Goal: Transaction & Acquisition: Purchase product/service

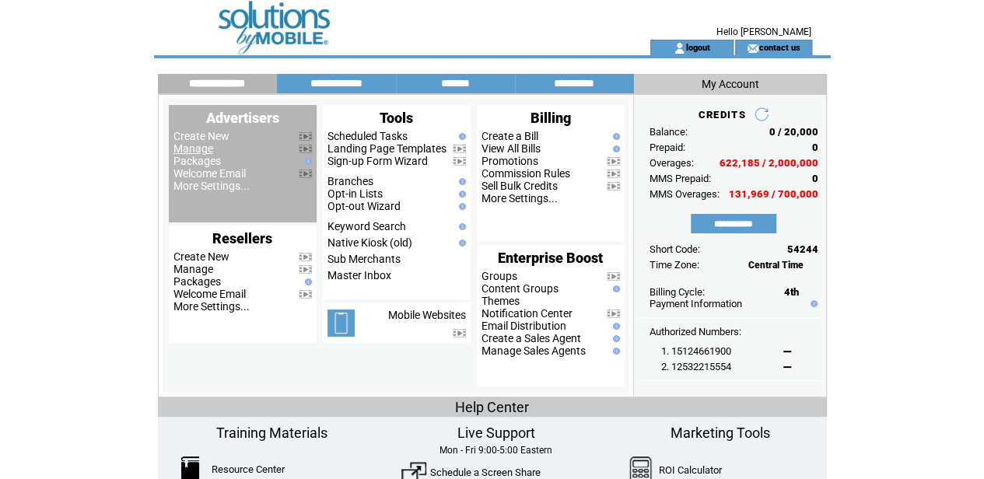
click at [194, 149] on link "Manage" at bounding box center [193, 148] width 40 height 12
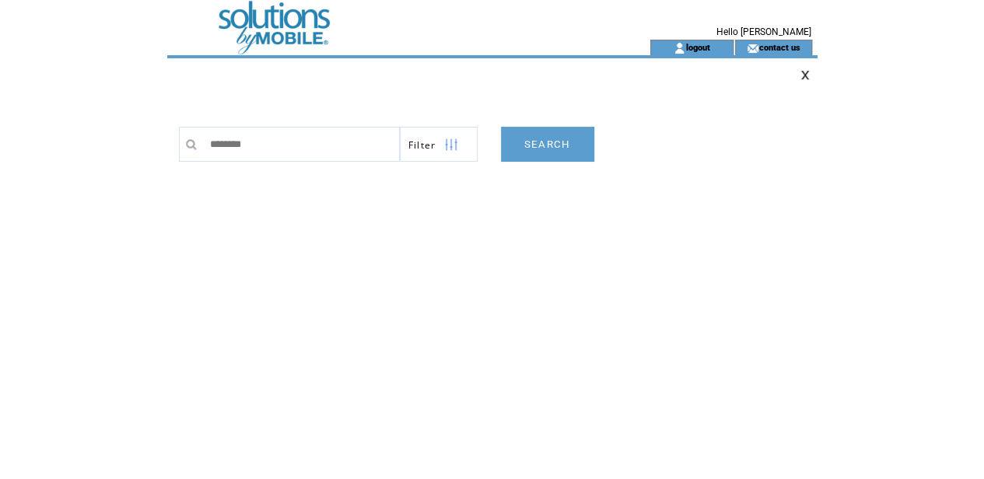
type input "*******"
click at [523, 148] on link "SEARCH" at bounding box center [547, 144] width 93 height 35
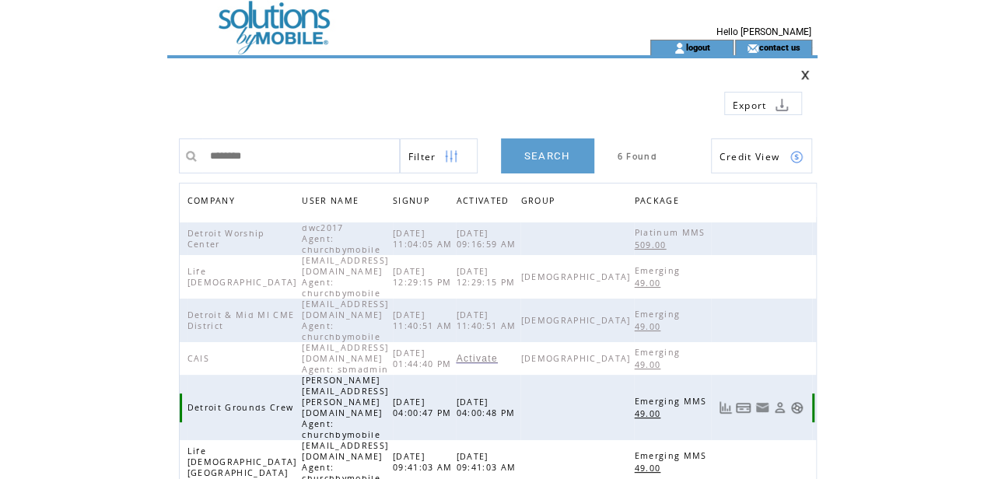
click at [795, 401] on link at bounding box center [796, 407] width 13 height 13
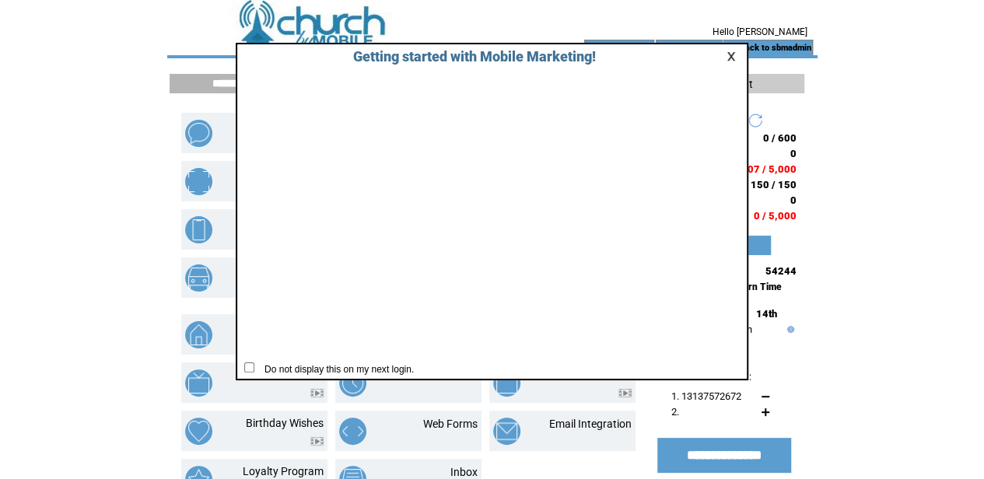
click at [729, 53] on link at bounding box center [733, 56] width 14 height 10
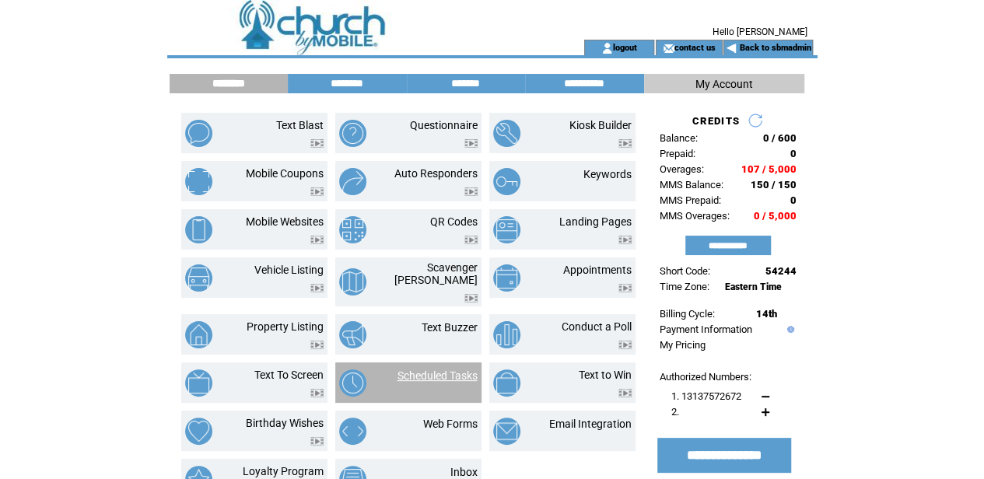
click at [445, 369] on link "Scheduled Tasks" at bounding box center [437, 375] width 80 height 12
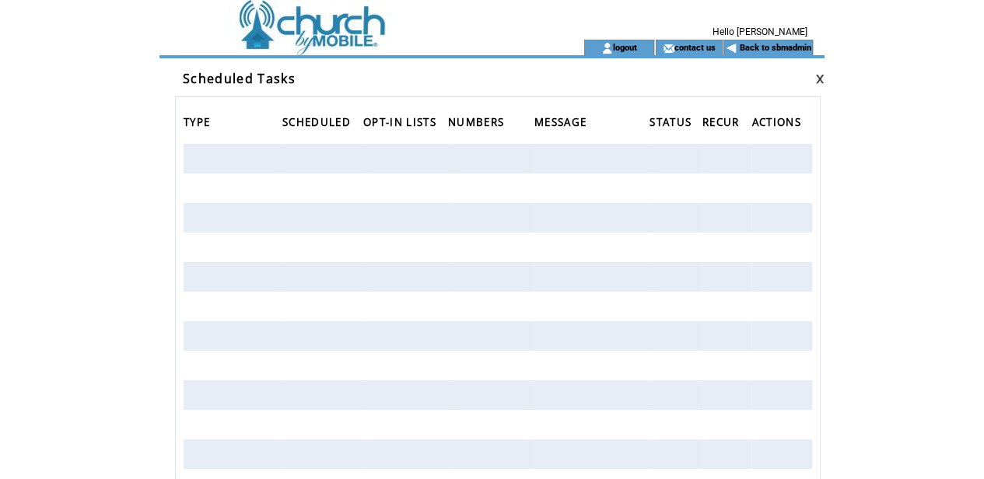
click at [352, 30] on td at bounding box center [354, 20] width 374 height 40
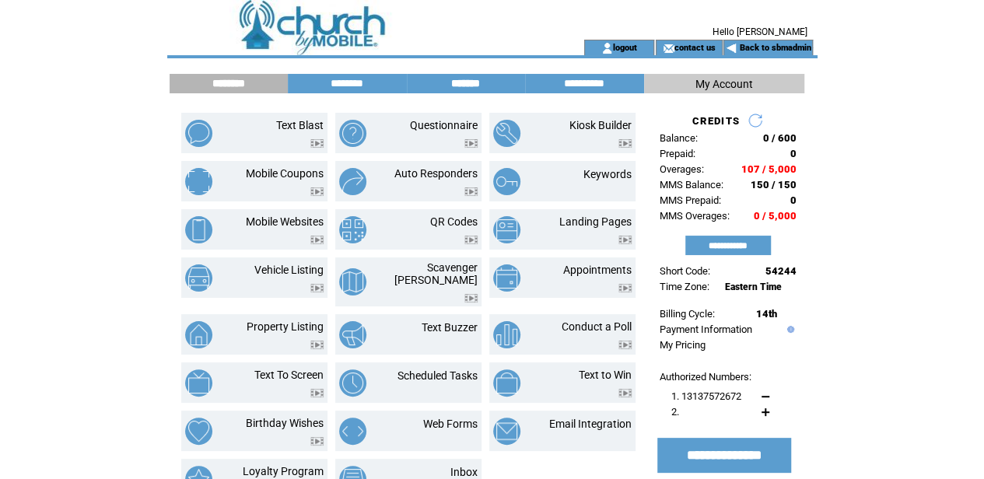
click at [472, 86] on input "*******" at bounding box center [465, 83] width 117 height 13
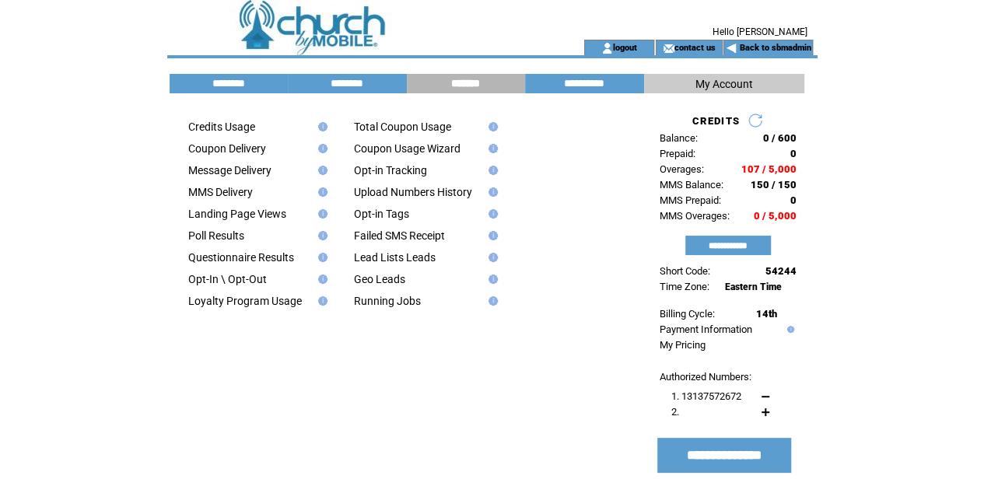
click at [316, 23] on td at bounding box center [354, 20] width 374 height 40
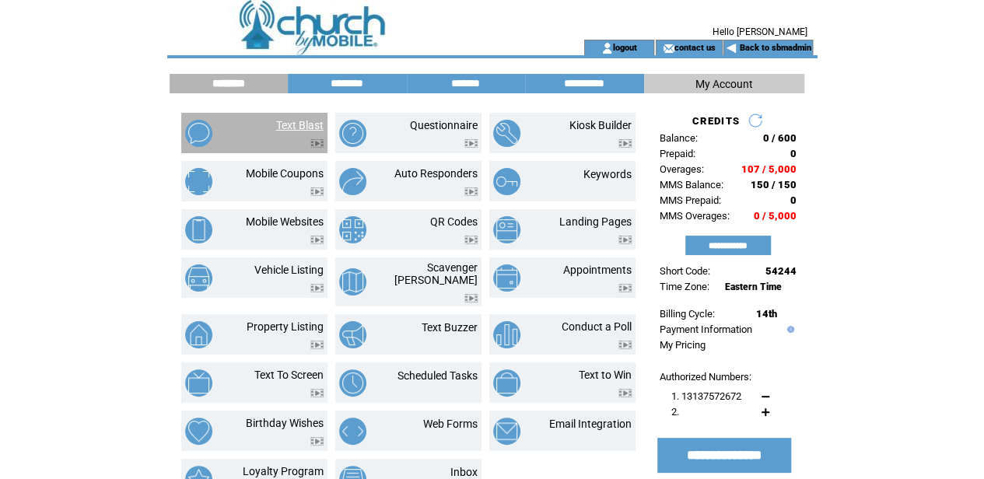
click at [292, 125] on link "Text Blast" at bounding box center [299, 125] width 47 height 12
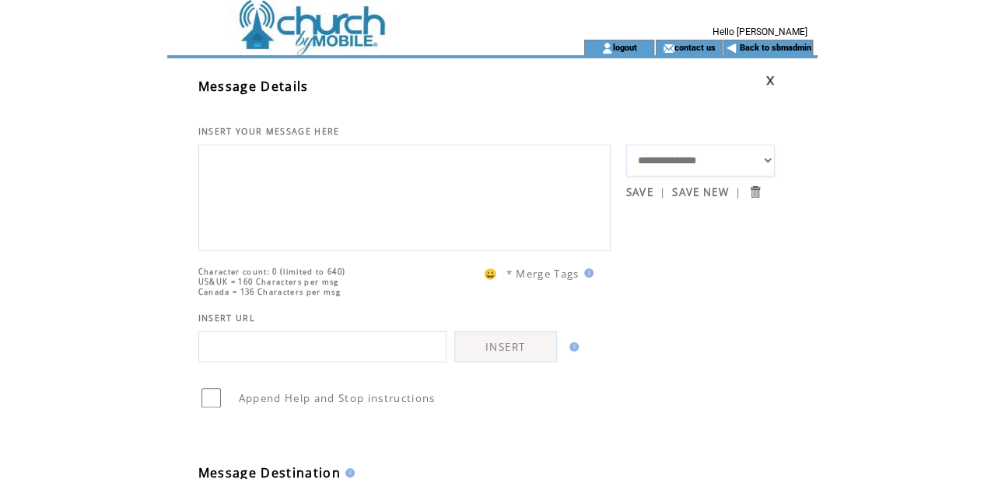
click at [306, 40] on td at bounding box center [354, 48] width 374 height 16
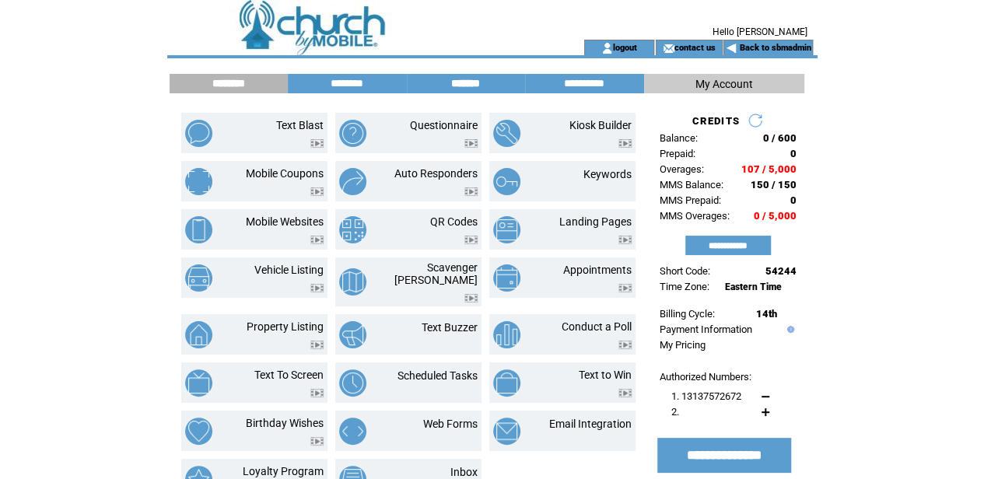
click at [467, 82] on input "*******" at bounding box center [465, 83] width 117 height 13
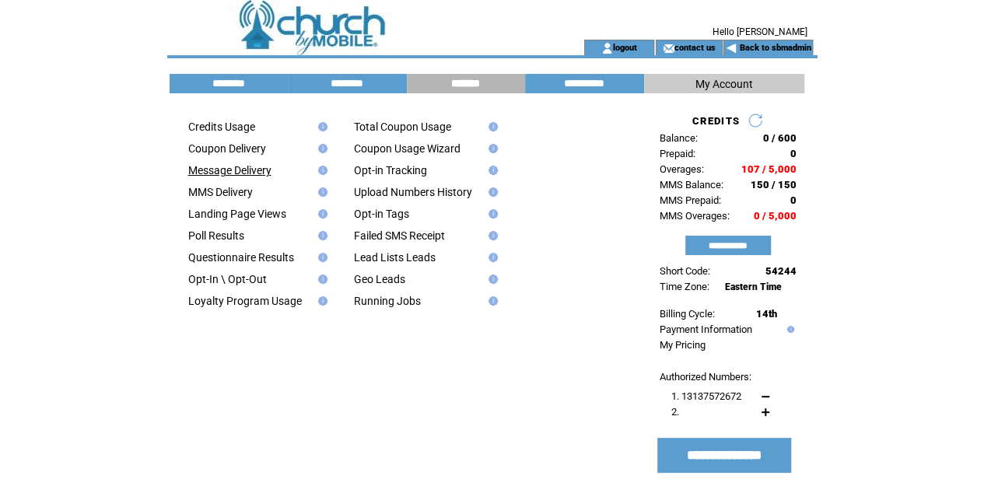
click at [221, 171] on link "Message Delivery" at bounding box center [229, 170] width 83 height 12
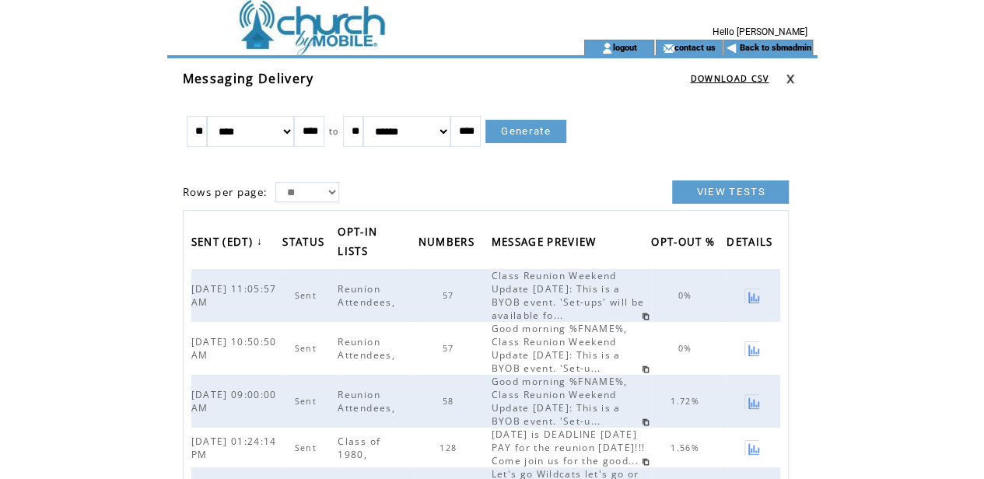
click at [750, 395] on link at bounding box center [751, 401] width 15 height 15
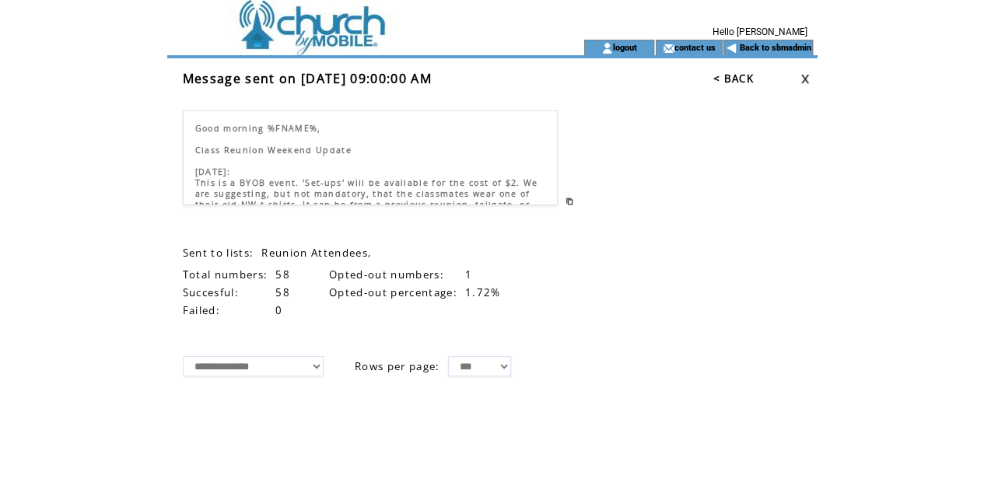
click at [321, 21] on td at bounding box center [354, 20] width 374 height 40
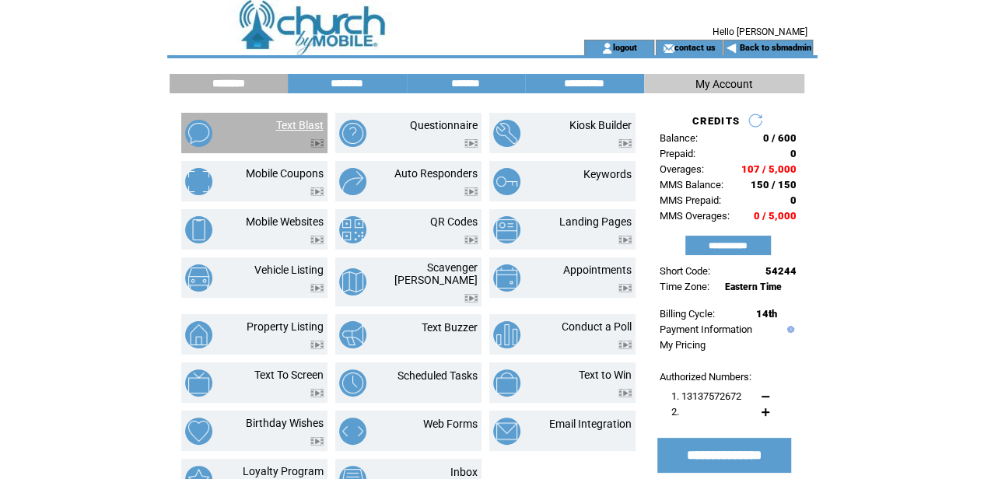
click at [296, 123] on link "Text Blast" at bounding box center [299, 125] width 47 height 12
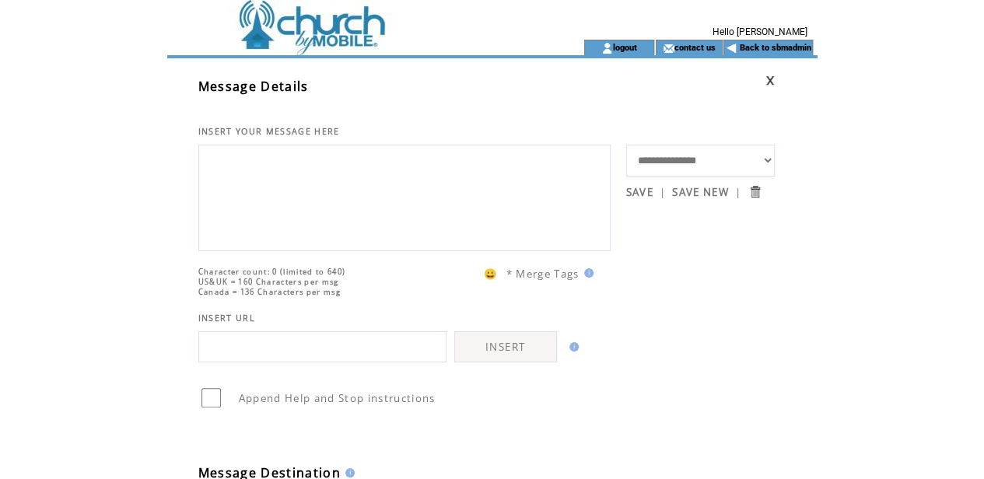
click at [303, 23] on td at bounding box center [354, 20] width 374 height 40
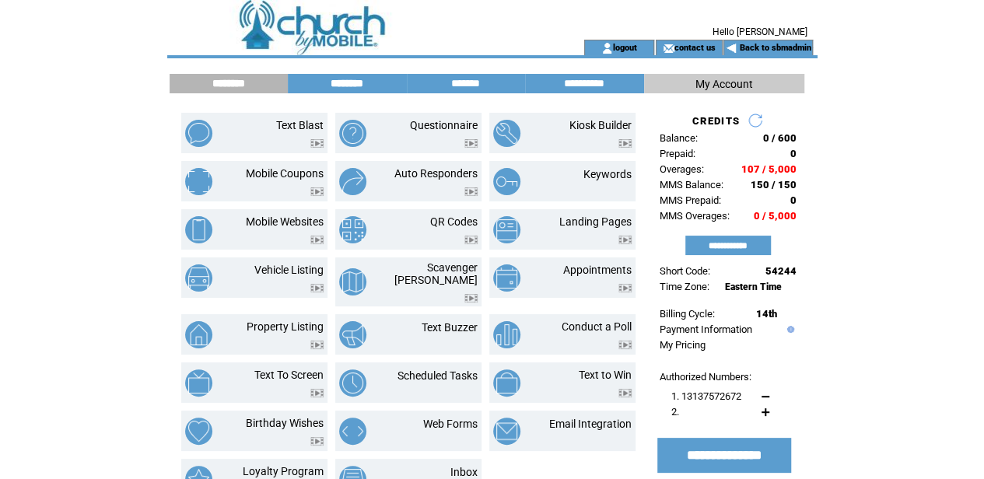
click at [351, 81] on input "********" at bounding box center [347, 83] width 117 height 13
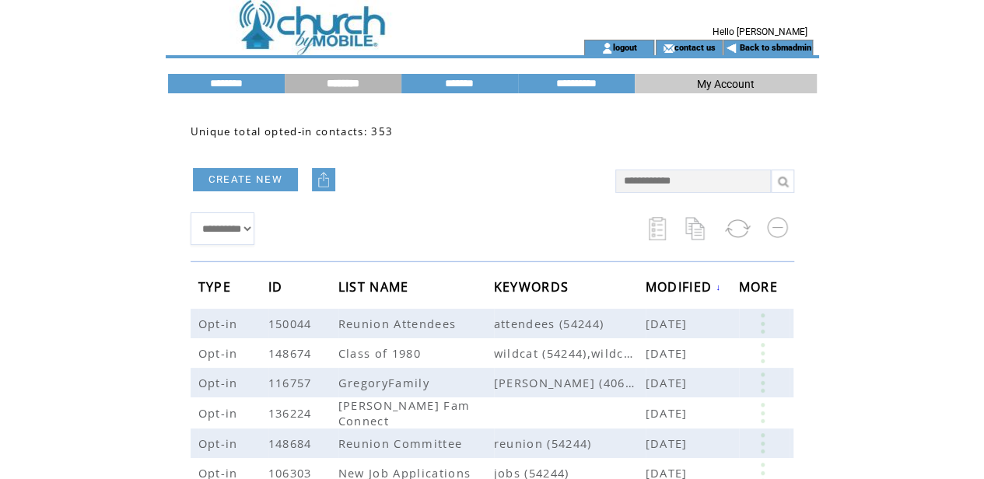
click at [333, 27] on td at bounding box center [354, 20] width 374 height 40
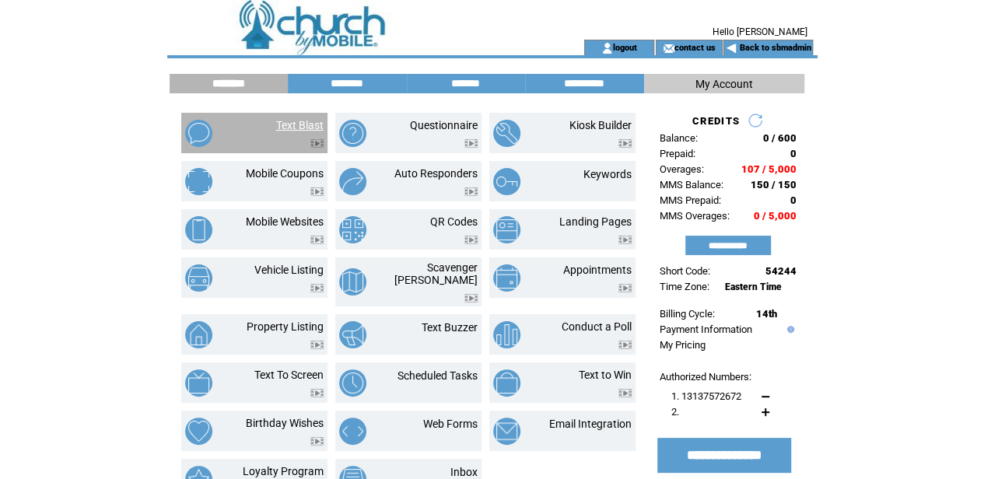
click at [297, 122] on link "Text Blast" at bounding box center [299, 125] width 47 height 12
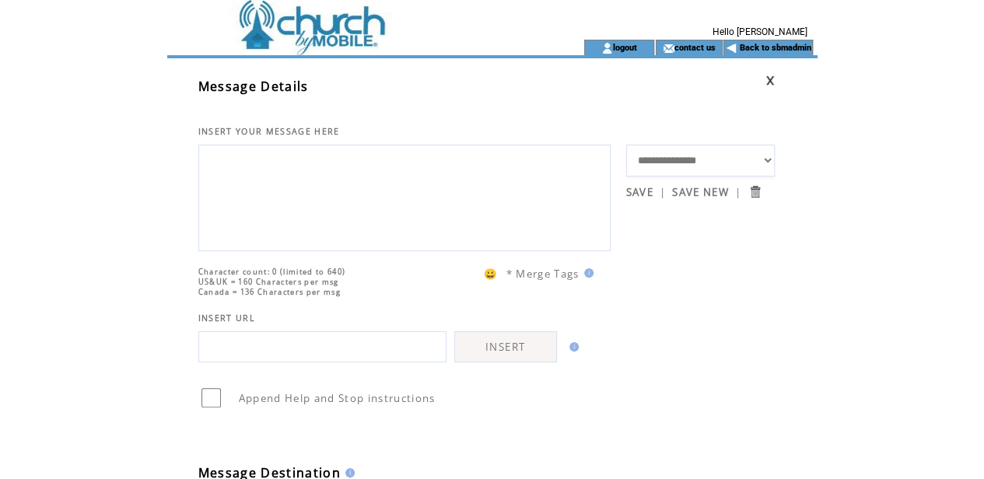
click at [289, 209] on textarea at bounding box center [404, 195] width 395 height 93
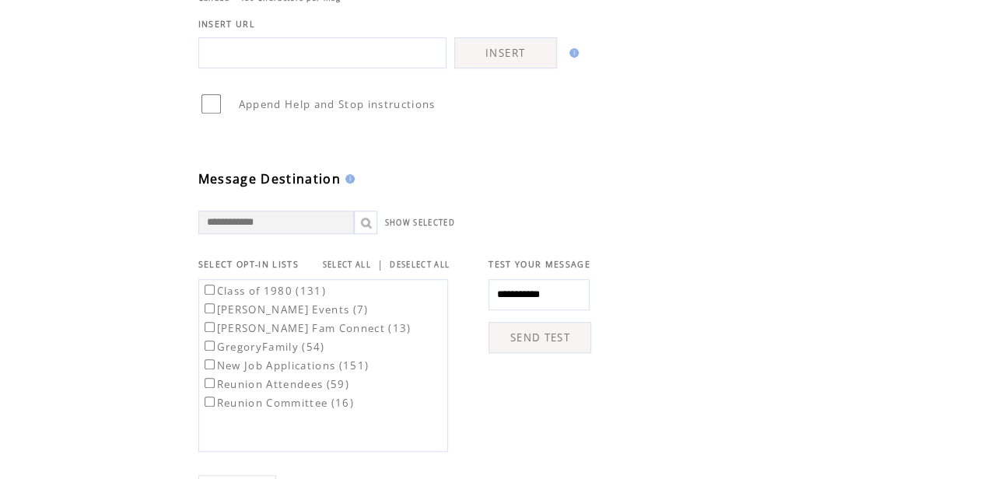
scroll to position [311, 0]
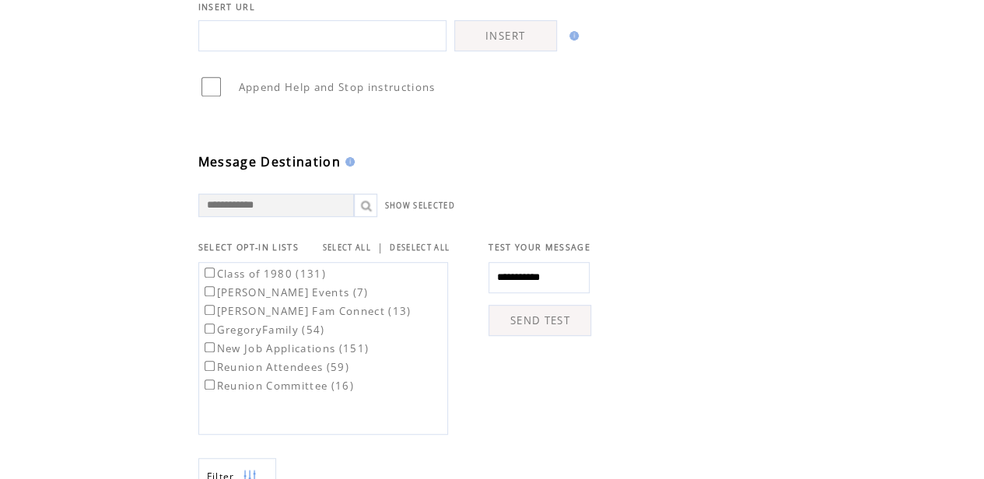
type textarea "*****"
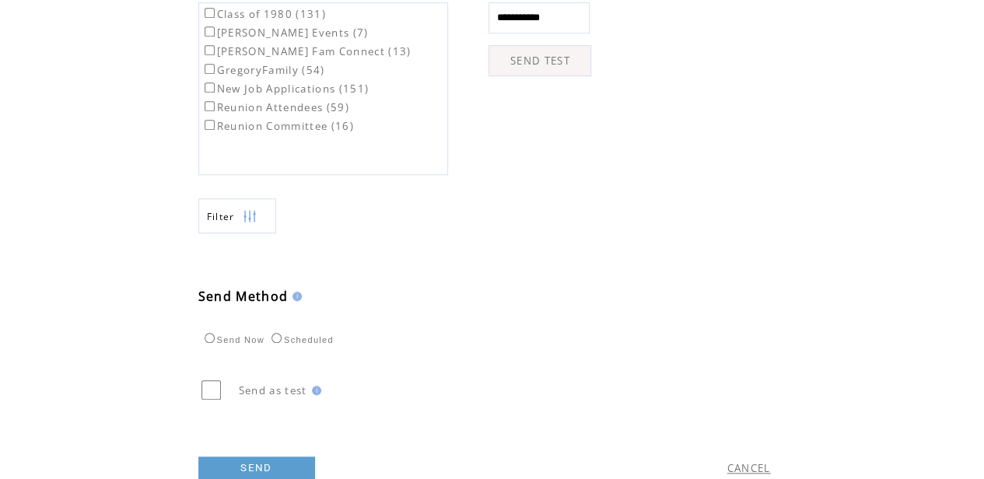
scroll to position [622, 0]
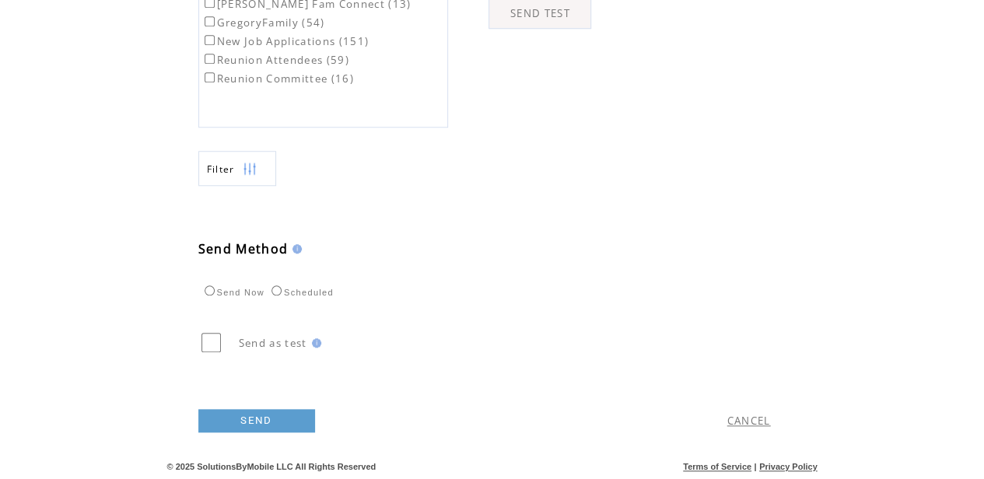
click at [248, 432] on link "SEND" at bounding box center [256, 420] width 117 height 23
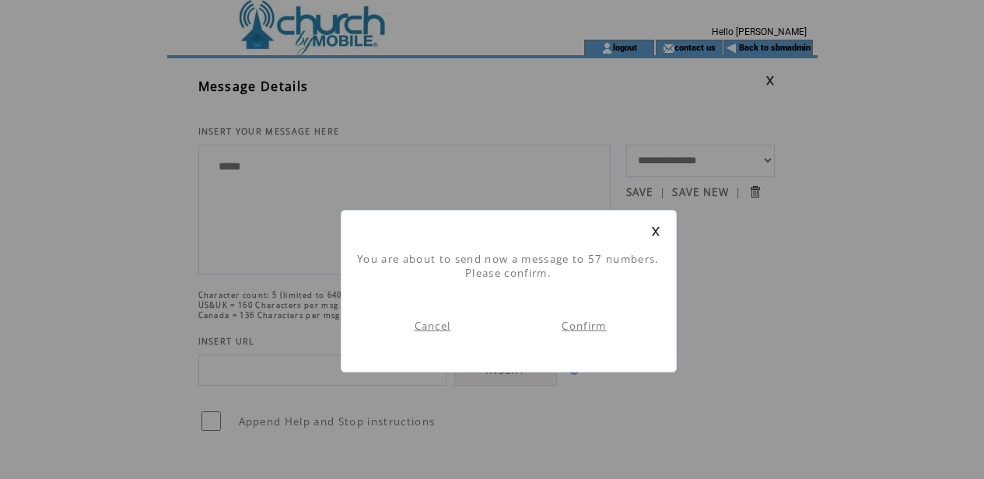
scroll to position [1, 0]
click at [575, 326] on link "Confirm" at bounding box center [583, 326] width 44 height 14
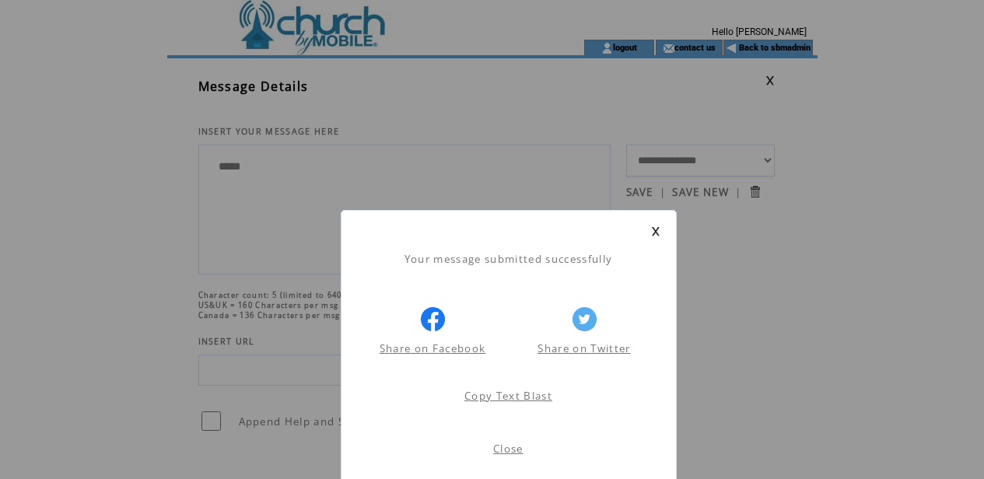
scroll to position [1, 0]
click at [512, 447] on link "Close" at bounding box center [508, 449] width 30 height 14
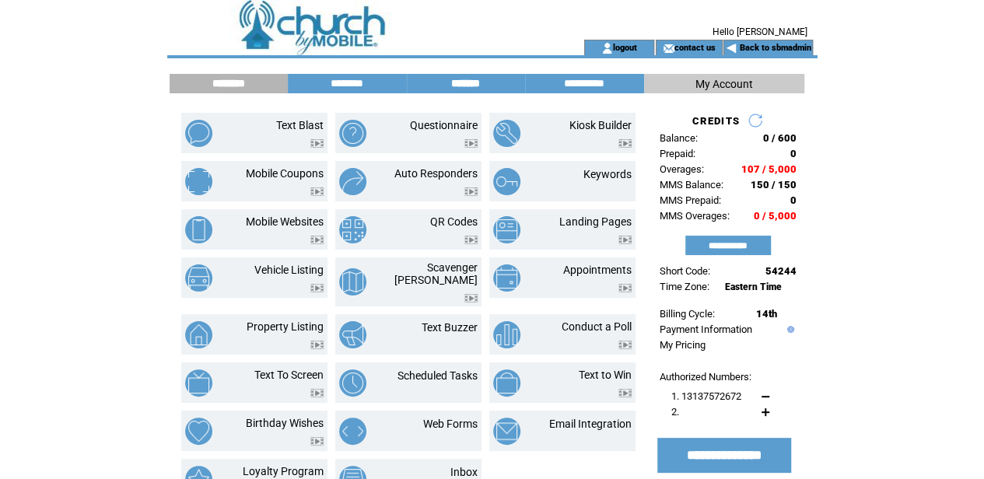
click at [459, 82] on input "*******" at bounding box center [465, 83] width 117 height 13
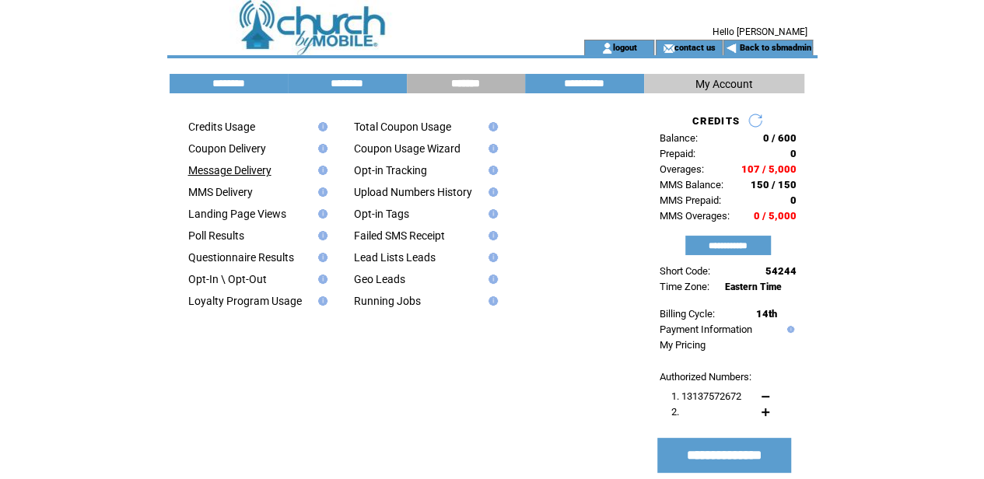
click at [243, 170] on link "Message Delivery" at bounding box center [229, 170] width 83 height 12
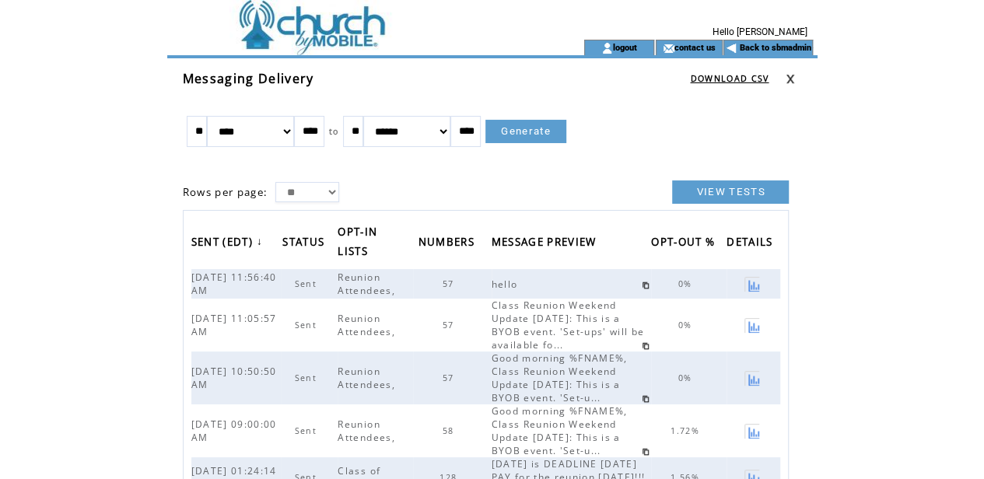
click at [754, 285] on link at bounding box center [751, 284] width 15 height 15
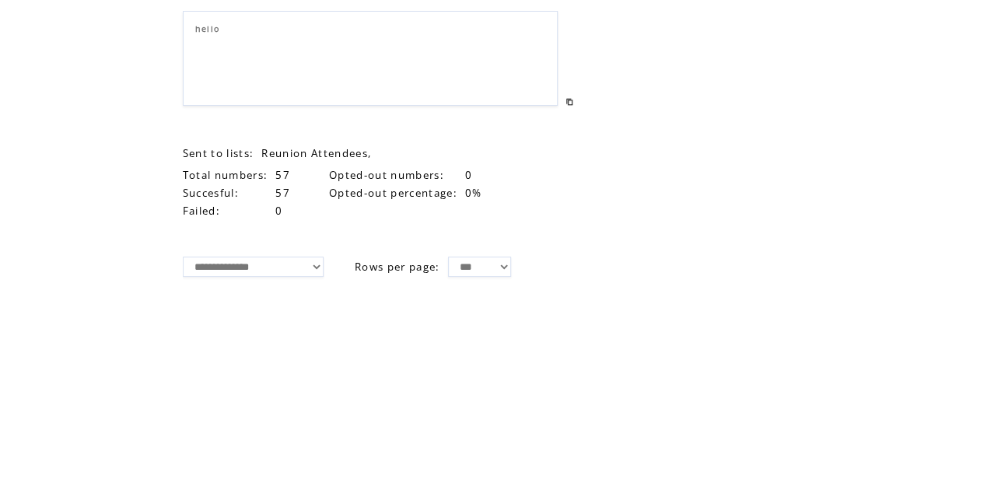
scroll to position [103, 0]
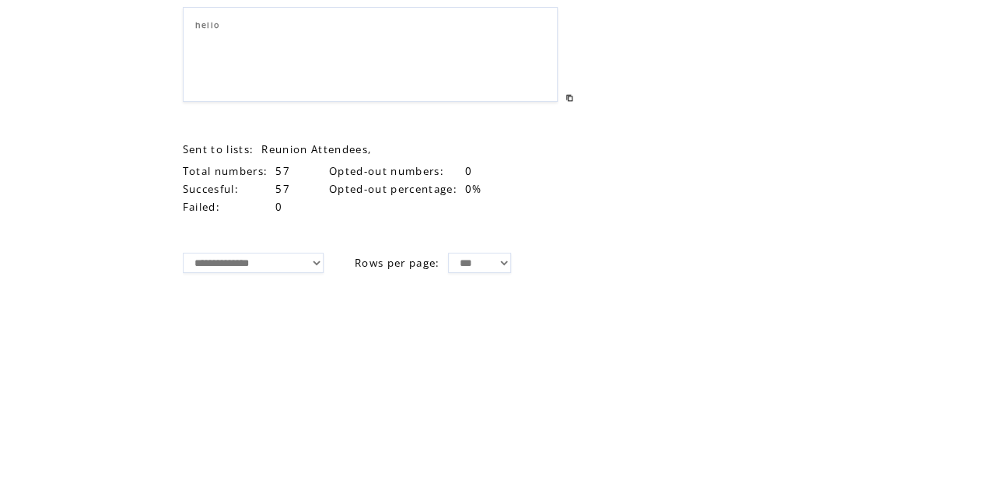
click at [314, 260] on select "**********" at bounding box center [253, 263] width 141 height 20
select select "*****"
click at [183, 253] on select "**********" at bounding box center [253, 263] width 141 height 20
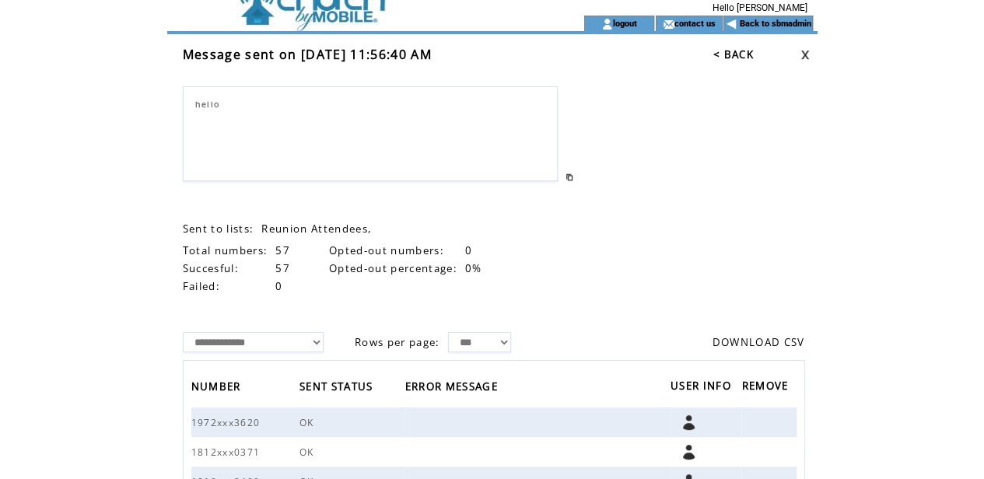
scroll to position [0, 0]
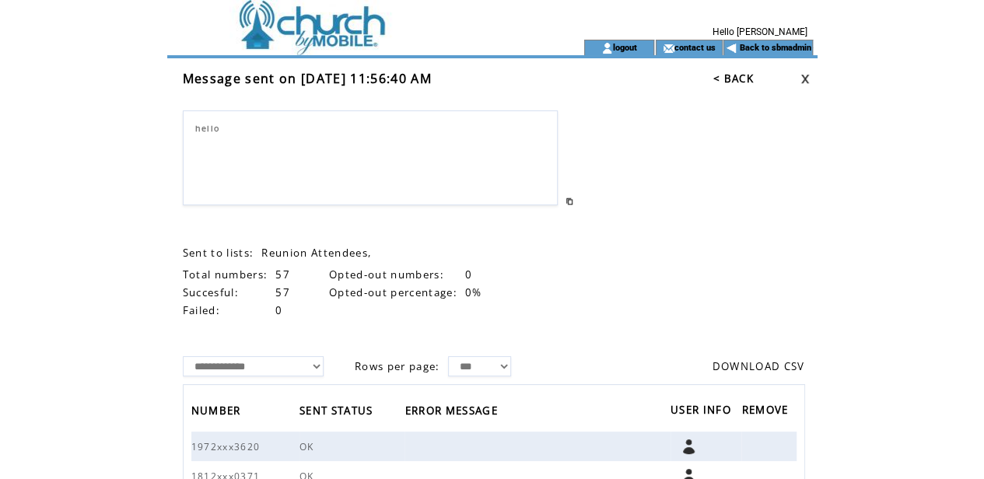
click at [346, 25] on td at bounding box center [354, 20] width 374 height 40
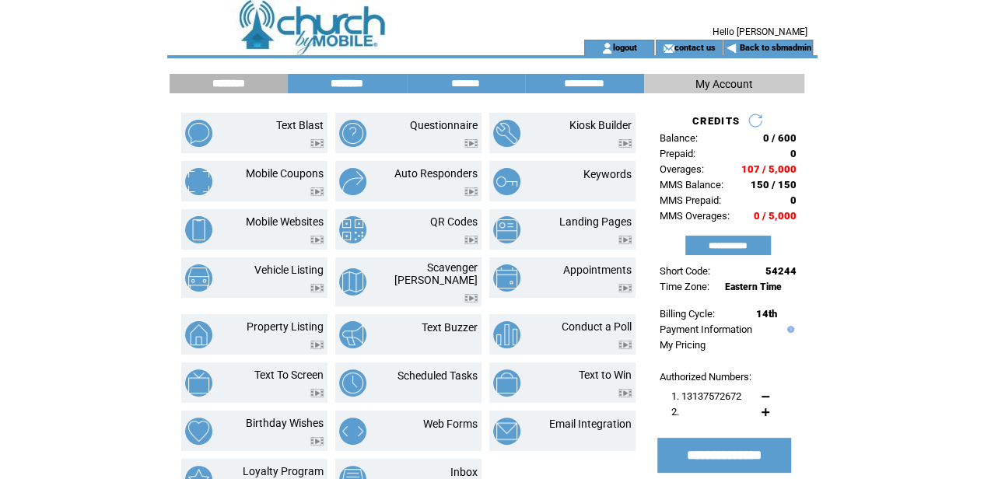
click at [345, 82] on input "********" at bounding box center [347, 83] width 117 height 13
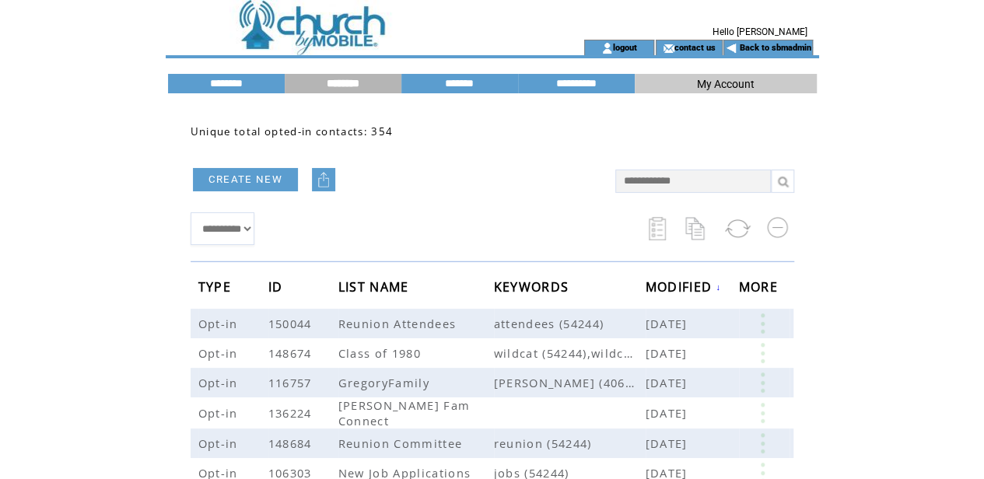
click at [337, 19] on td at bounding box center [354, 20] width 374 height 40
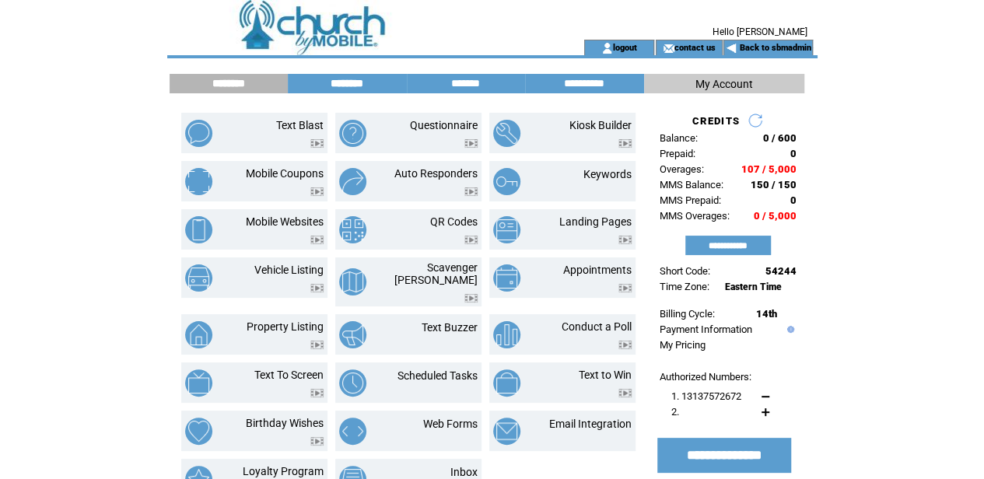
click at [346, 83] on input "********" at bounding box center [347, 83] width 117 height 13
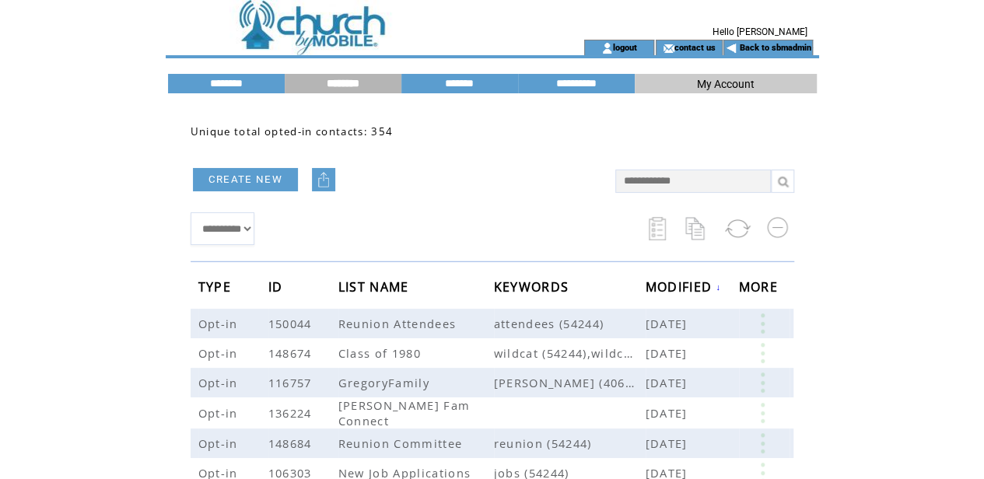
click at [326, 29] on td at bounding box center [354, 20] width 374 height 40
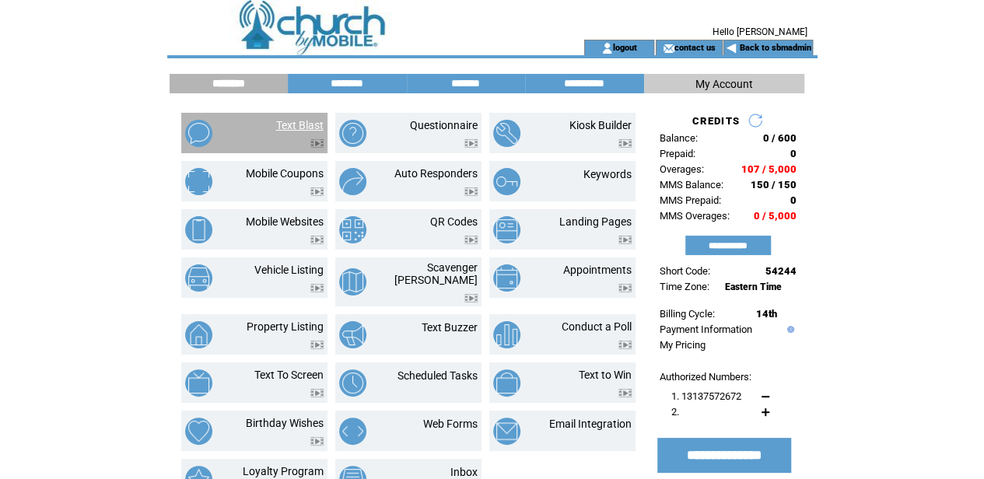
click at [295, 123] on link "Text Blast" at bounding box center [299, 125] width 47 height 12
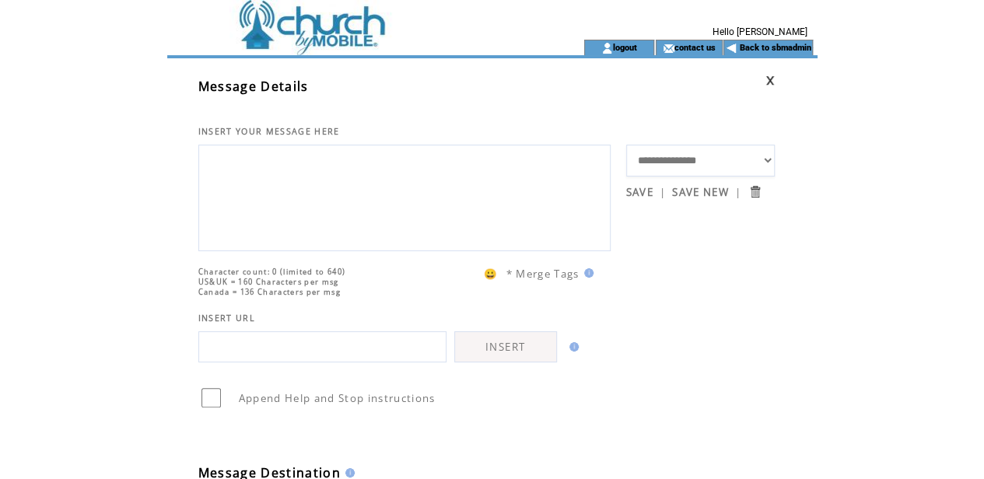
click at [257, 191] on textarea at bounding box center [404, 195] width 395 height 93
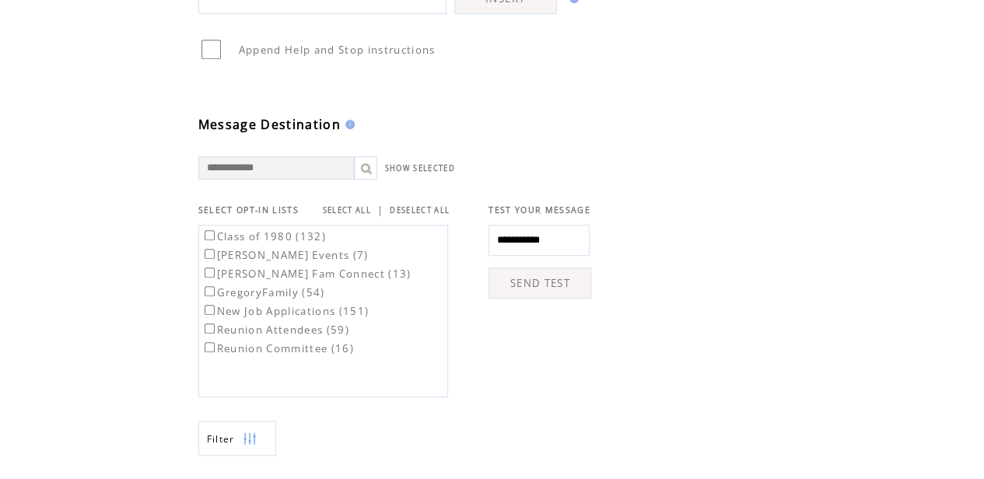
scroll to position [362, 0]
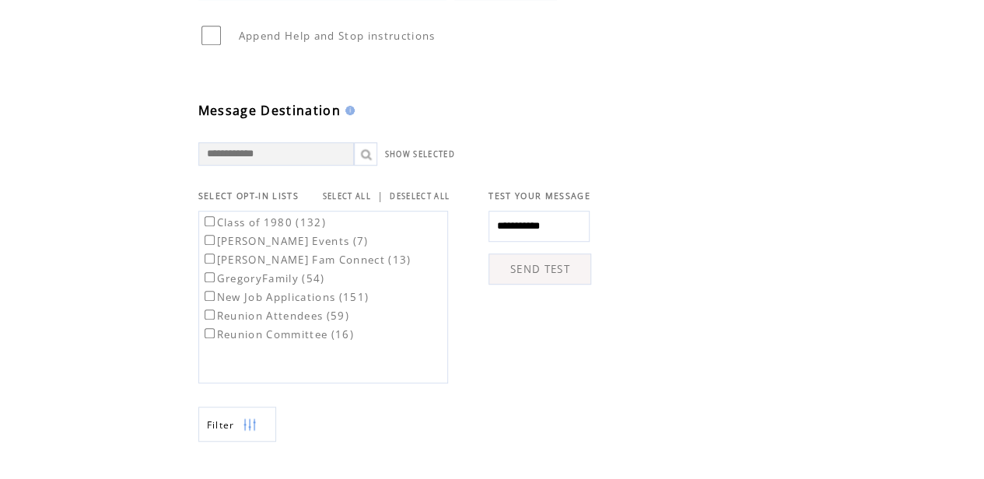
type textarea "*****"
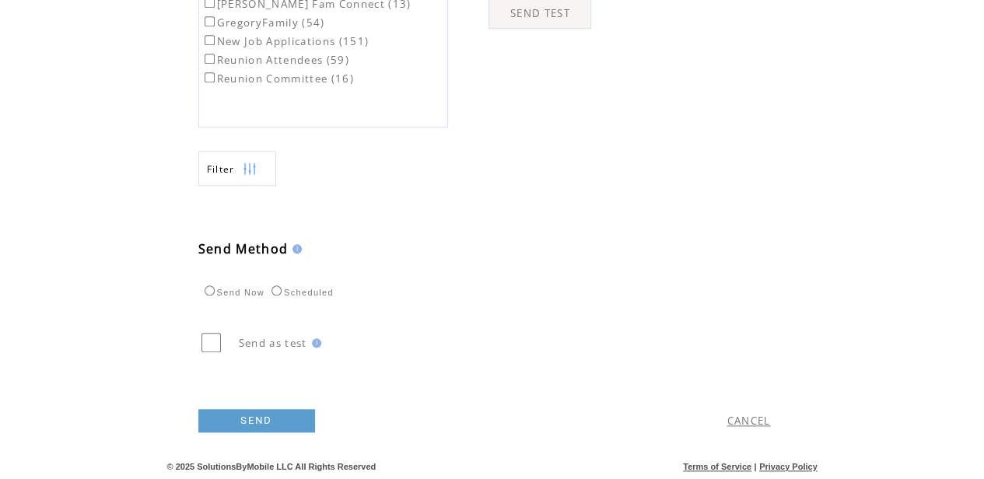
scroll to position [642, 0]
click at [244, 423] on link "SEND" at bounding box center [256, 420] width 117 height 23
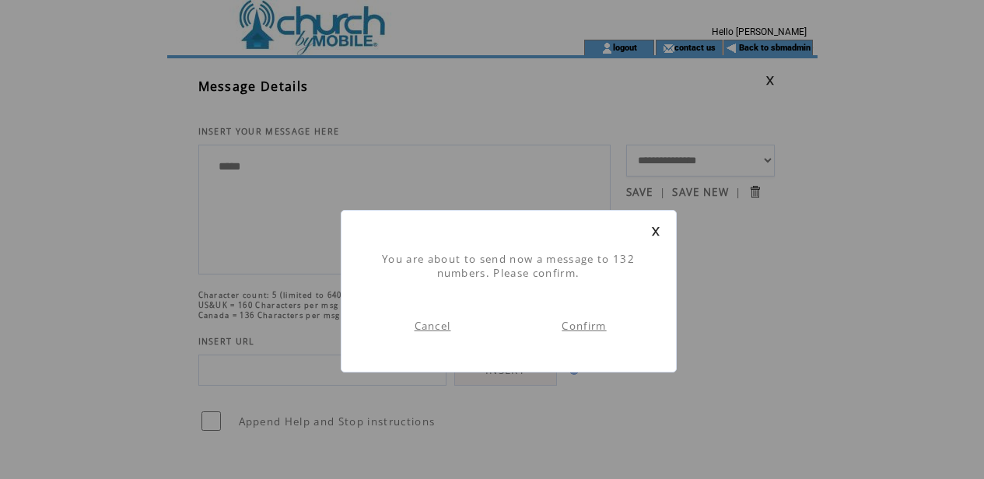
scroll to position [1, 0]
click at [575, 328] on link "Confirm" at bounding box center [583, 326] width 44 height 14
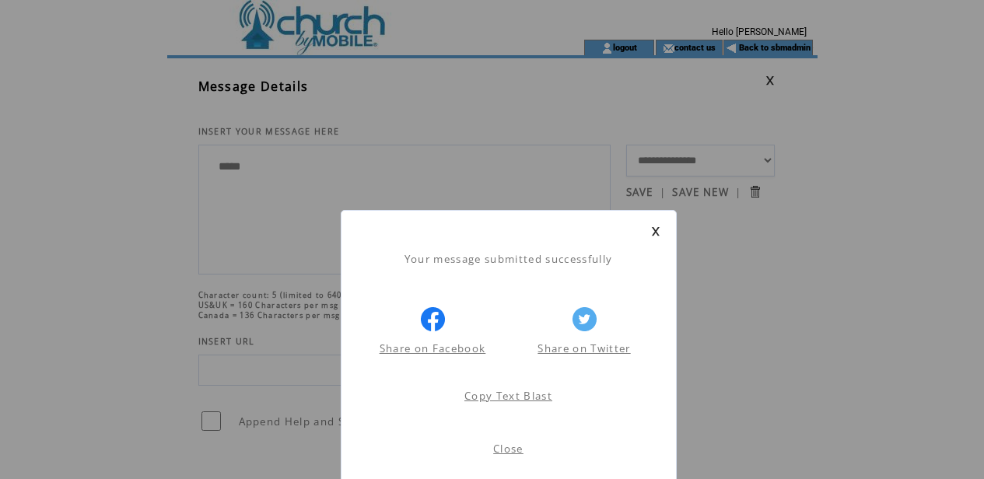
scroll to position [1, 0]
click at [652, 229] on link at bounding box center [655, 231] width 9 height 10
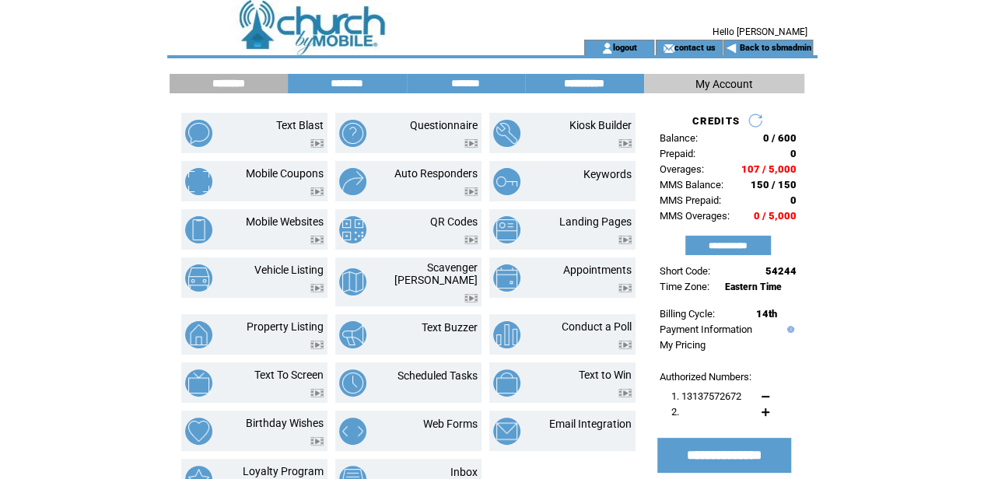
click at [568, 81] on input "**********" at bounding box center [584, 83] width 117 height 13
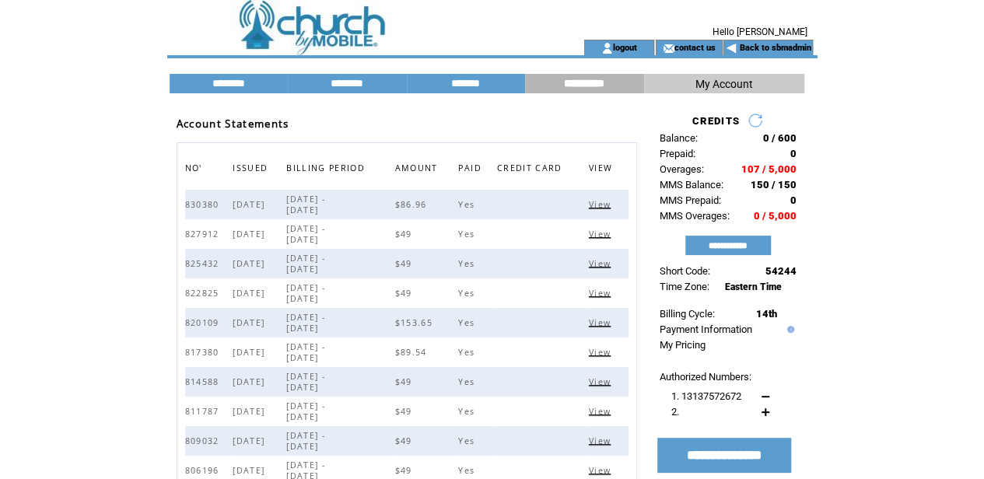
click at [322, 33] on td at bounding box center [354, 20] width 374 height 40
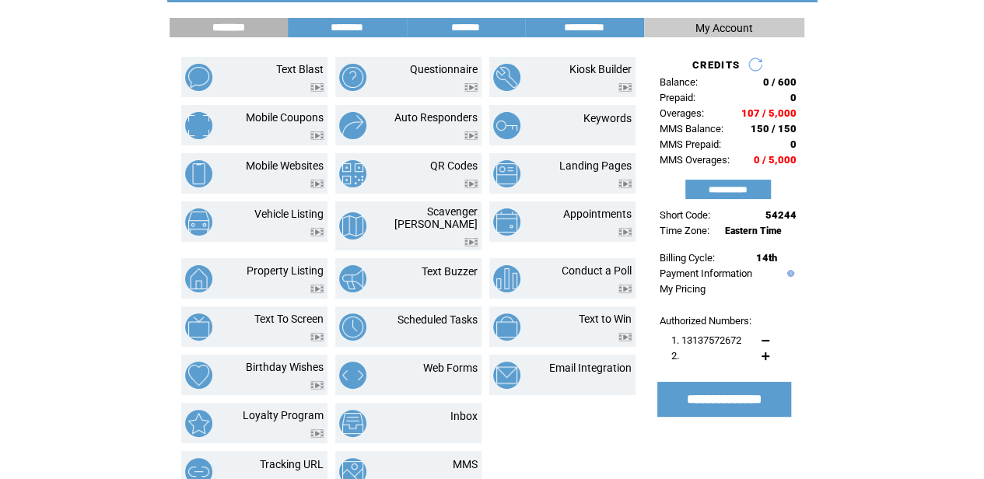
scroll to position [156, 0]
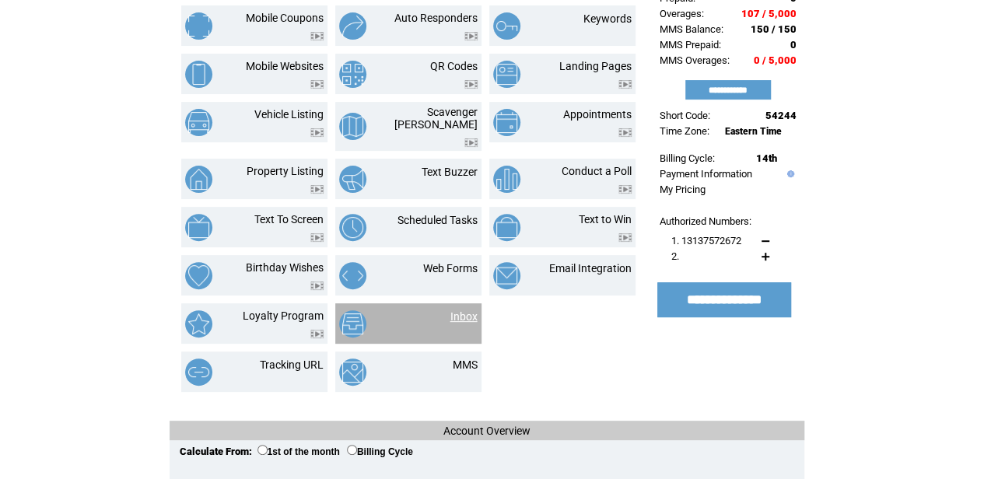
click at [462, 311] on link "Inbox" at bounding box center [463, 316] width 27 height 12
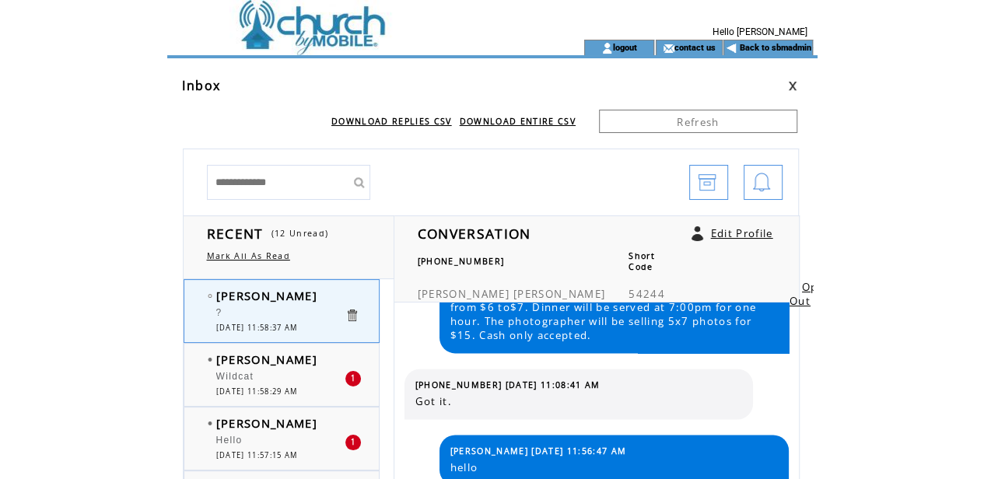
click at [309, 30] on td at bounding box center [354, 20] width 374 height 40
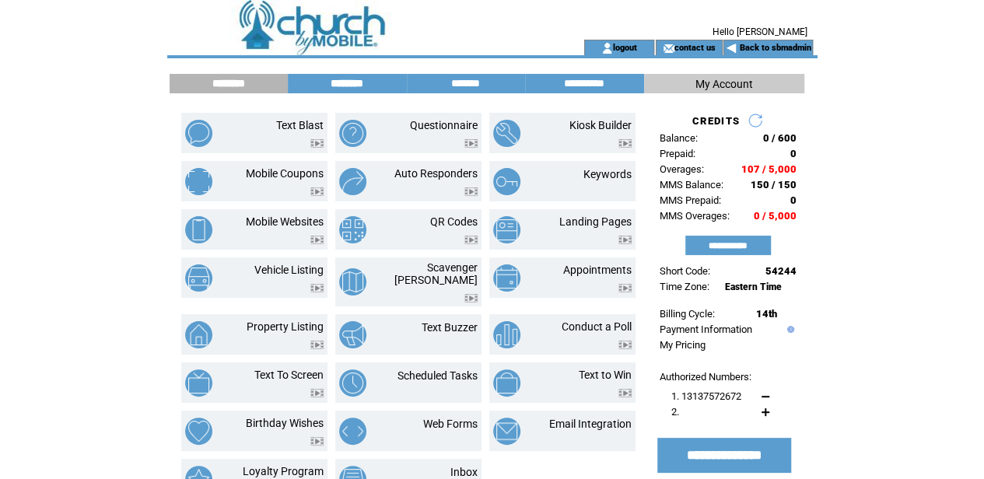
click at [350, 84] on input "********" at bounding box center [347, 83] width 117 height 13
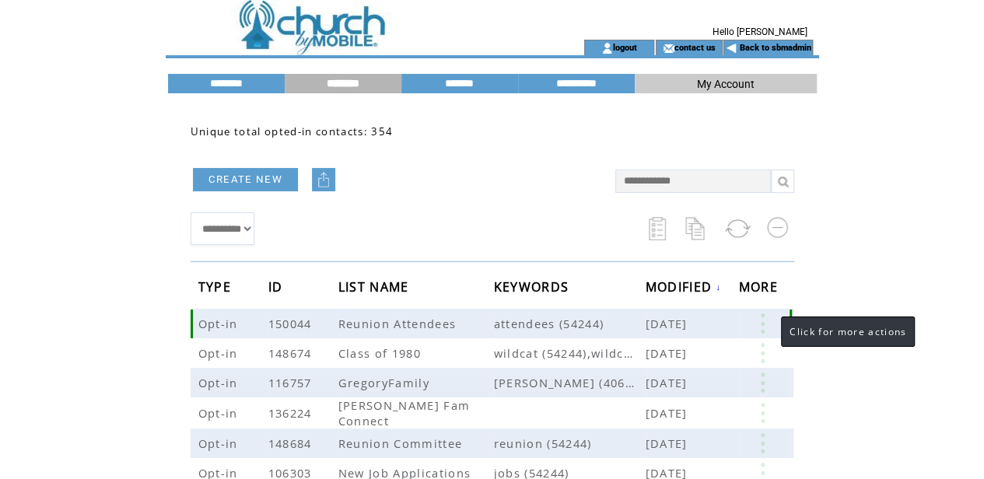
click at [765, 325] on link at bounding box center [762, 323] width 47 height 20
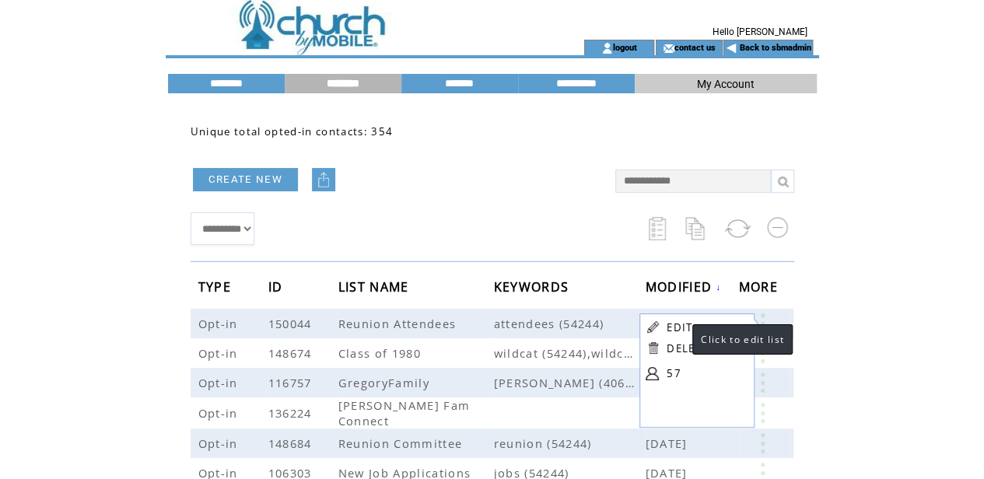
click at [677, 327] on link "EDIT" at bounding box center [679, 327] width 26 height 14
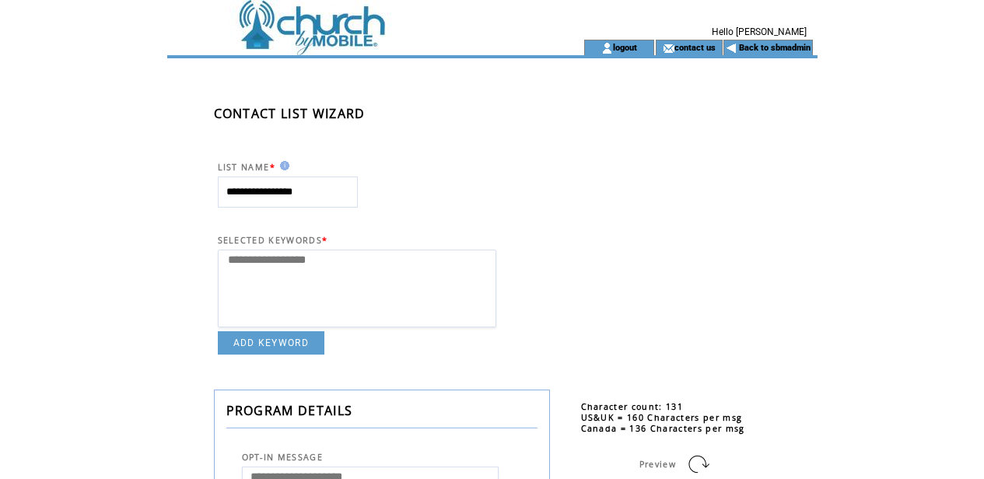
select select
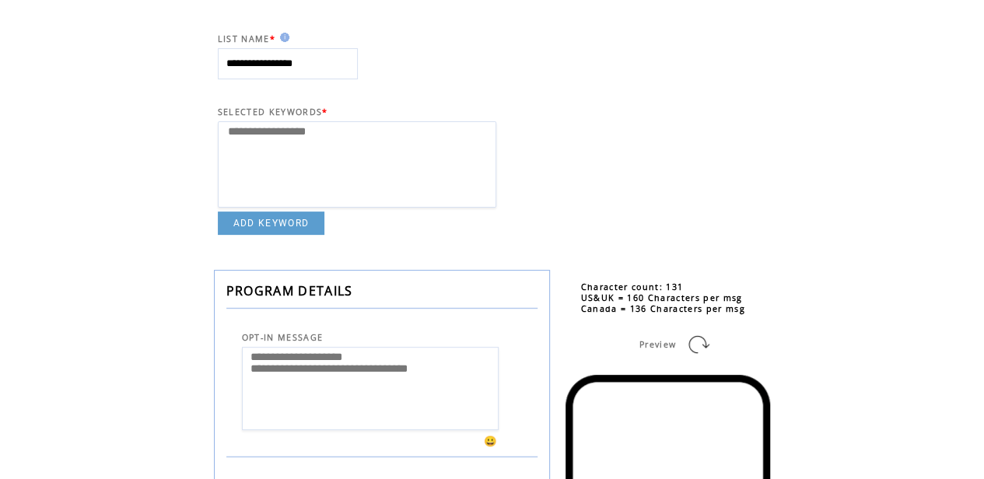
scroll to position [103, 0]
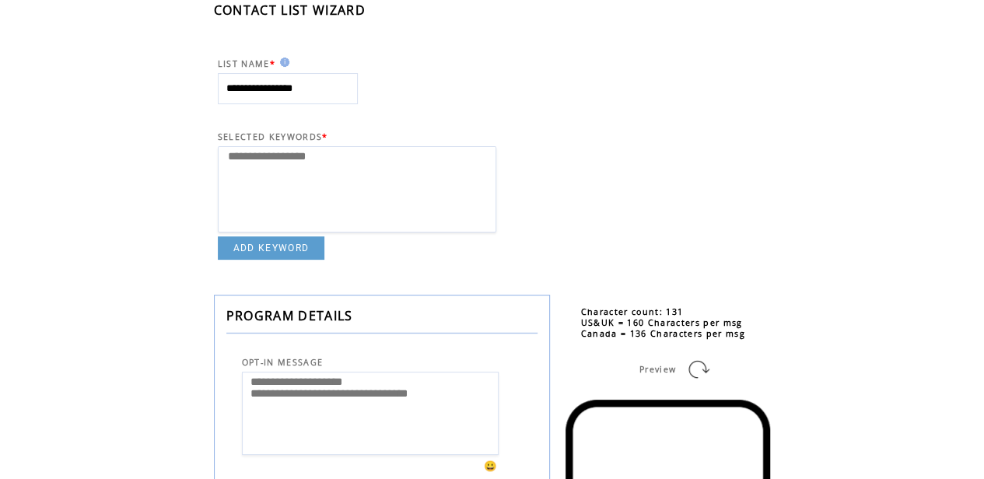
click at [259, 247] on link "ADD KEYWORD" at bounding box center [271, 247] width 107 height 23
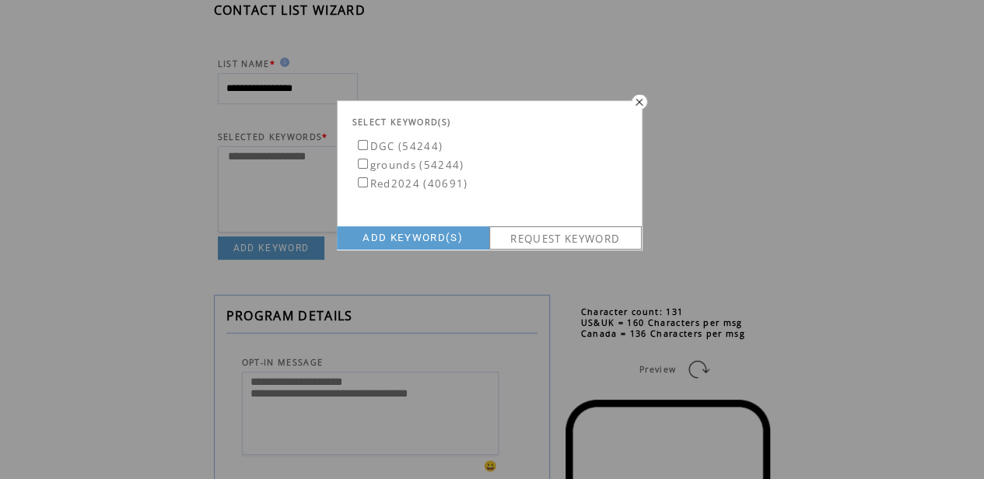
click at [636, 101] on img at bounding box center [637, 101] width 19 height 16
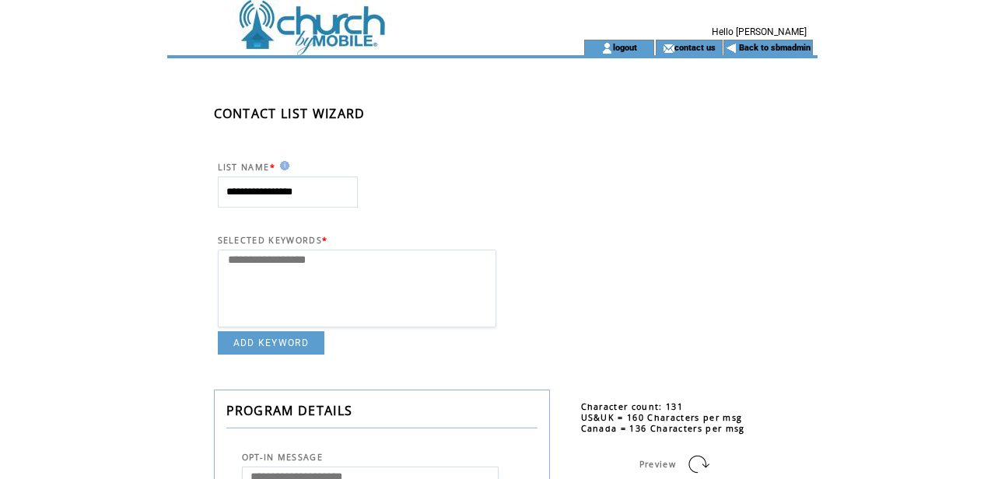
select select
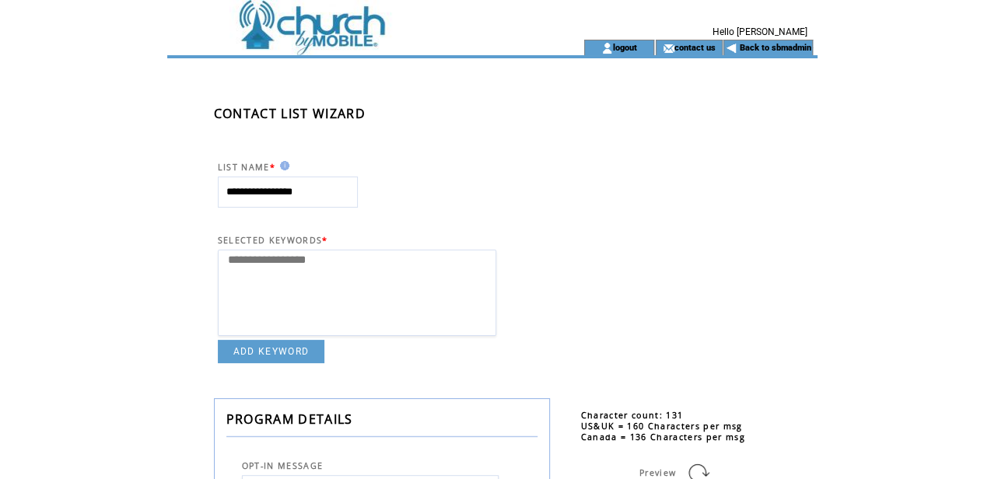
click at [313, 23] on td at bounding box center [354, 20] width 374 height 40
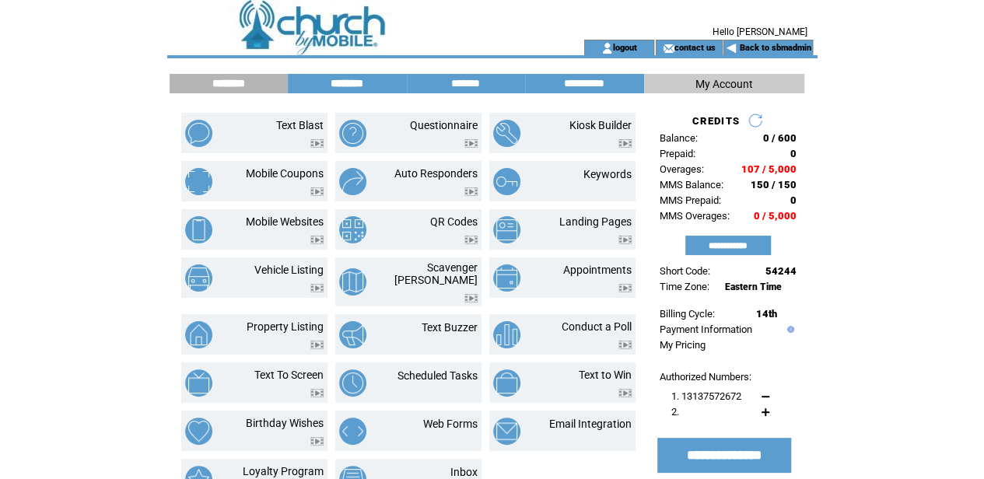
click at [361, 82] on input "********" at bounding box center [347, 83] width 117 height 13
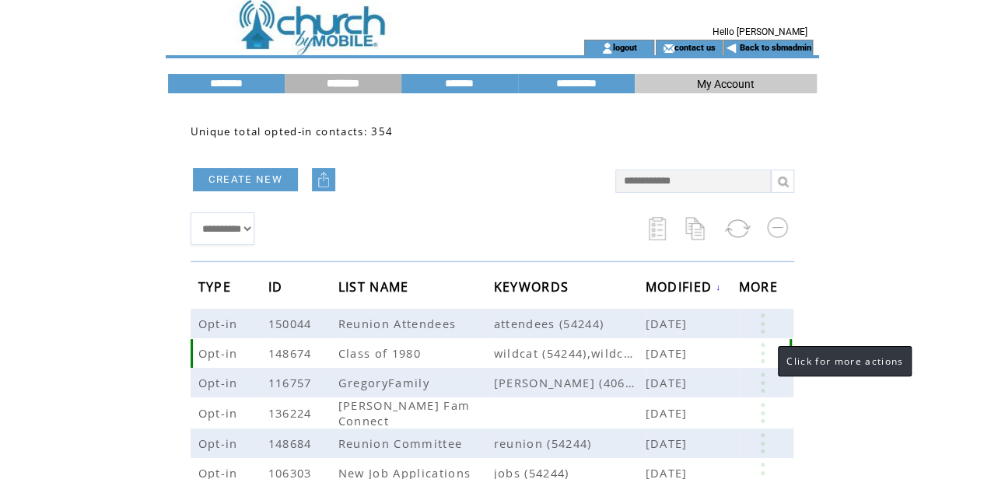
click at [761, 351] on link at bounding box center [762, 353] width 47 height 20
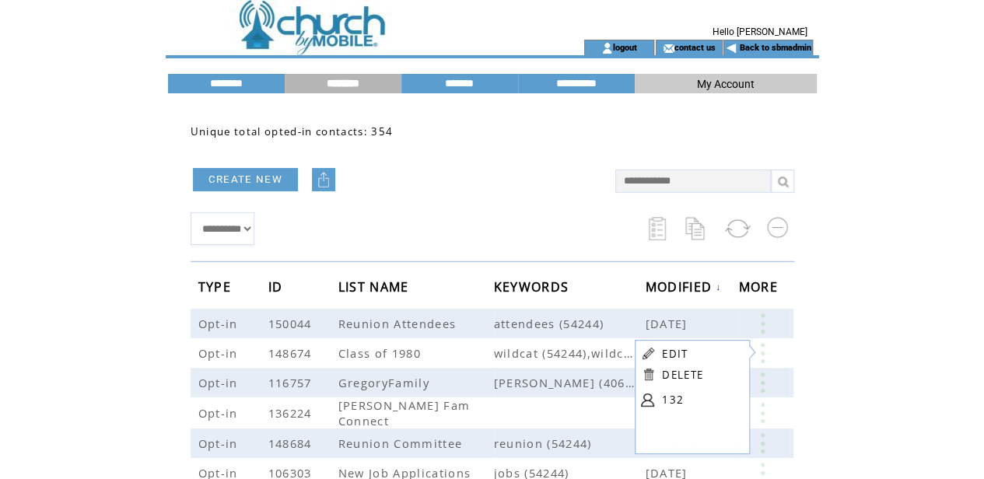
click at [888, 342] on html "**********" at bounding box center [492, 239] width 984 height 479
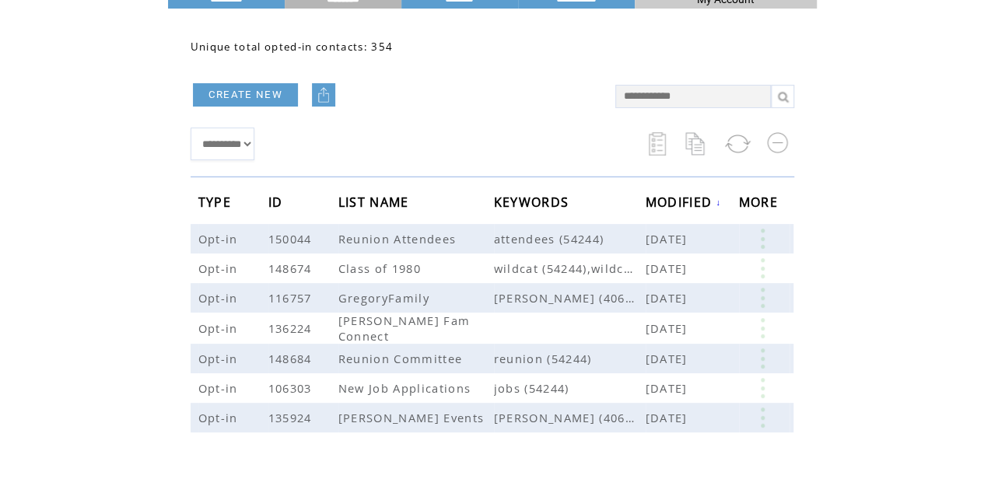
scroll to position [103, 0]
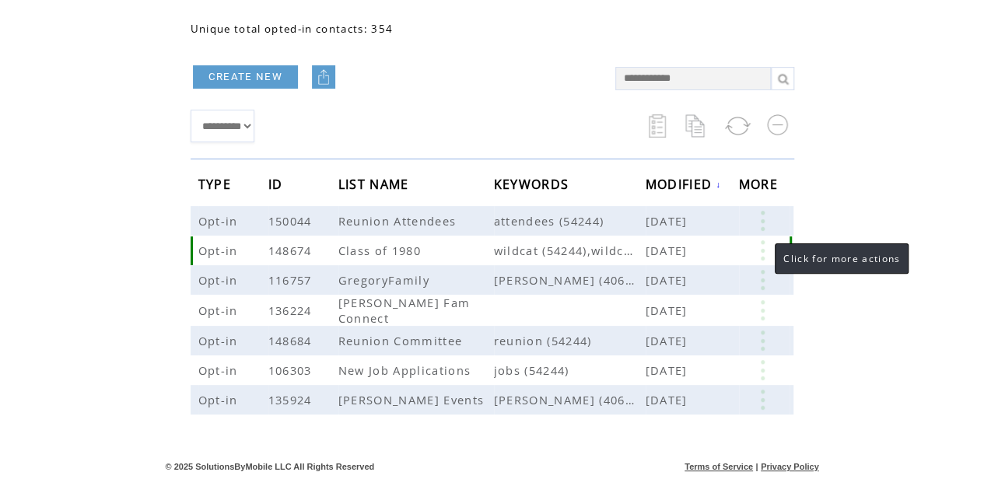
click at [759, 254] on link at bounding box center [762, 250] width 47 height 20
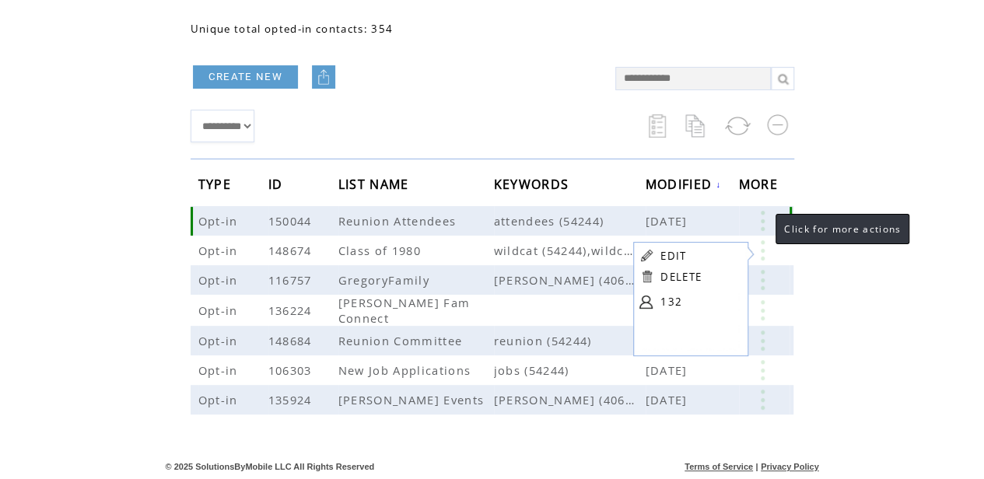
click at [760, 215] on link at bounding box center [762, 221] width 47 height 20
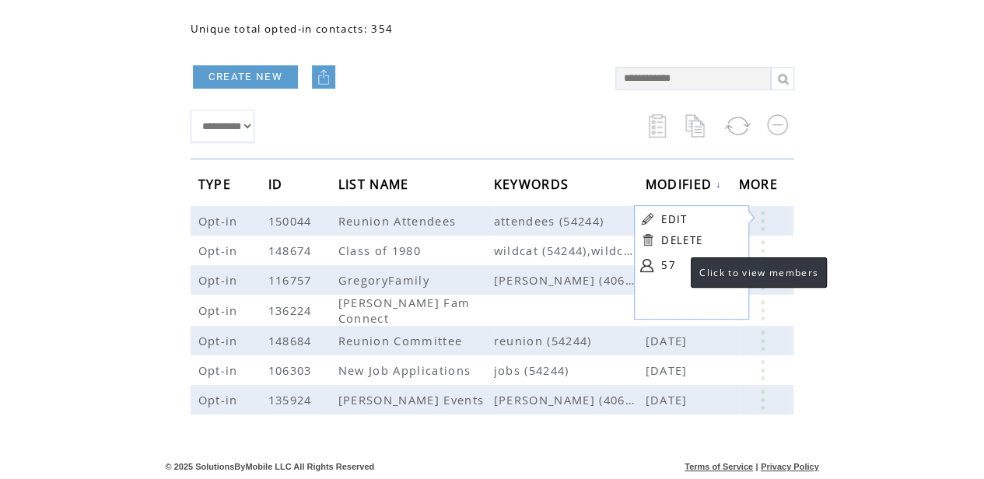
click at [669, 262] on link "57" at bounding box center [700, 265] width 78 height 23
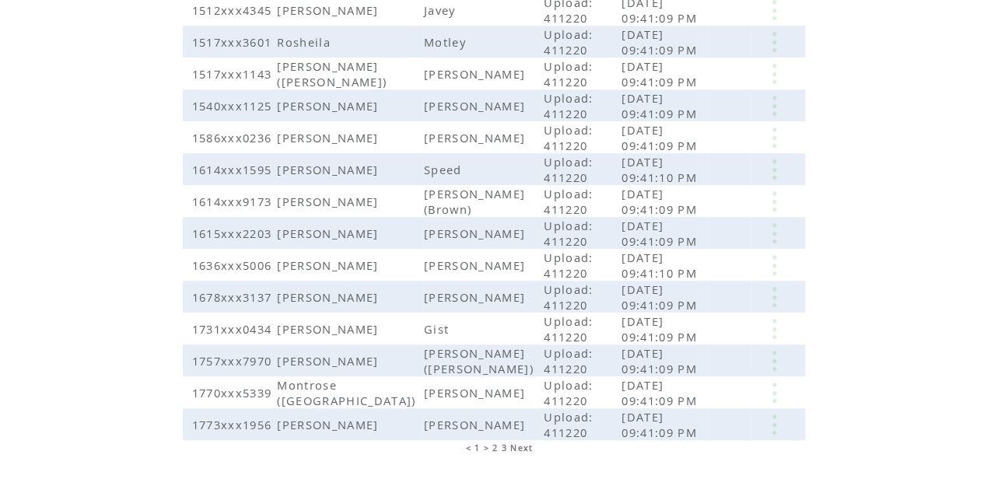
scroll to position [407, 0]
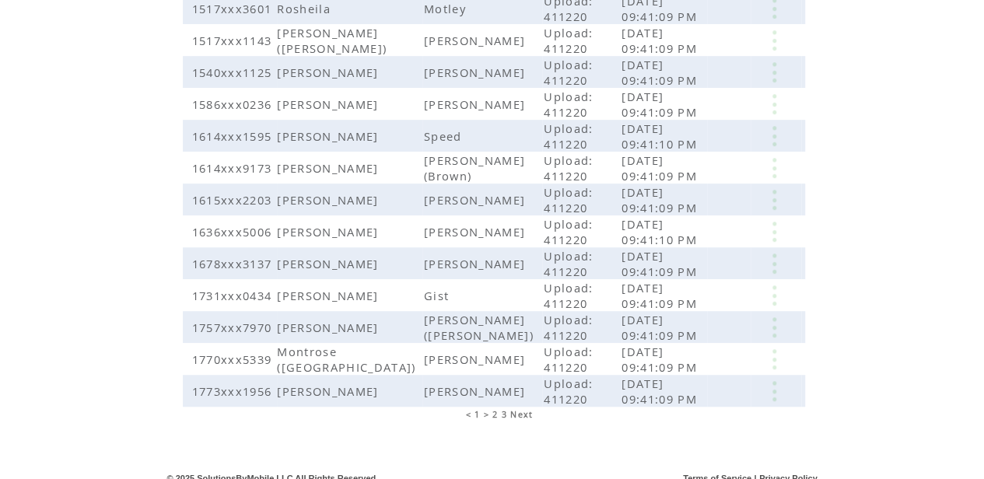
click at [495, 409] on span "2" at bounding box center [494, 414] width 5 height 11
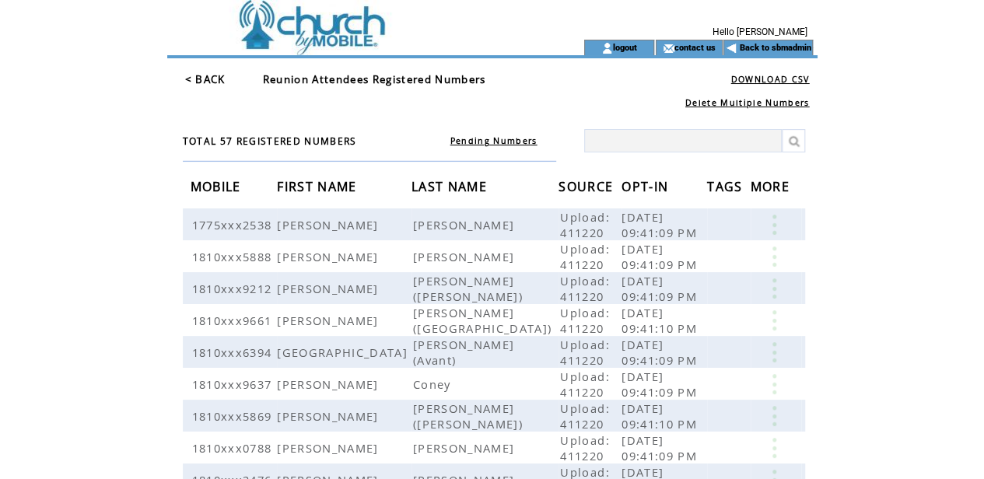
click at [331, 28] on td at bounding box center [354, 20] width 374 height 40
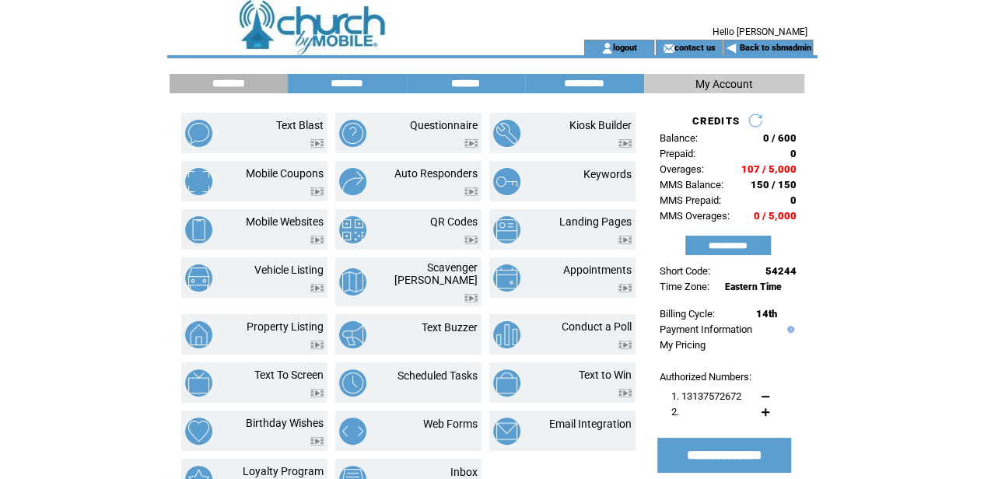
click at [459, 82] on input "*******" at bounding box center [465, 83] width 117 height 13
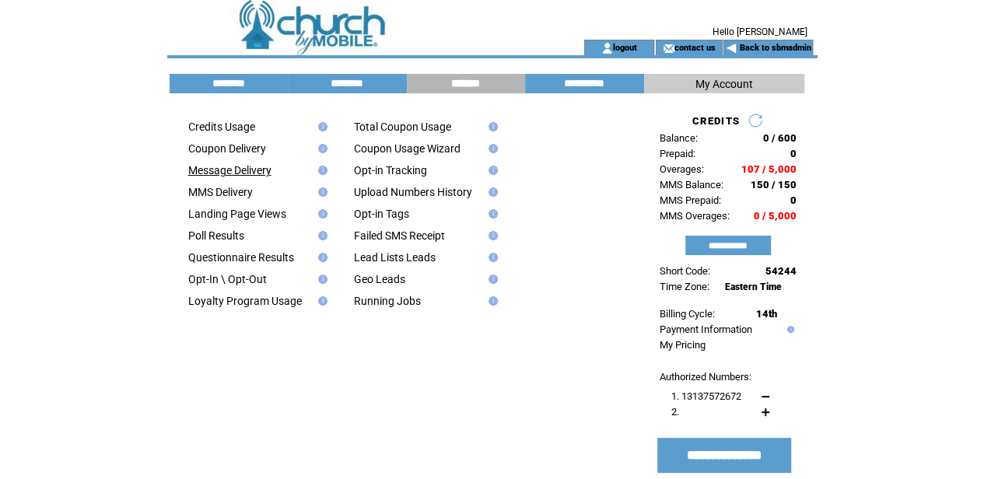
click at [216, 170] on link "Message Delivery" at bounding box center [229, 170] width 83 height 12
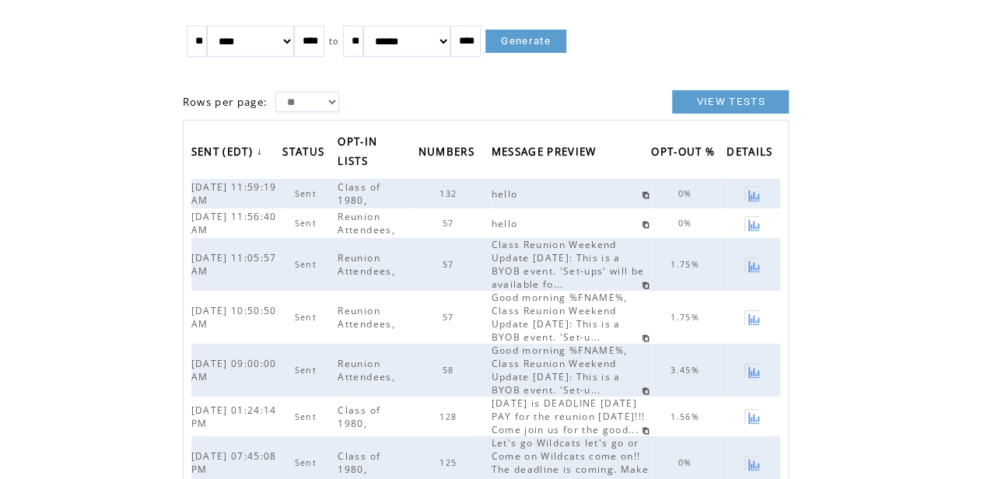
scroll to position [103, 0]
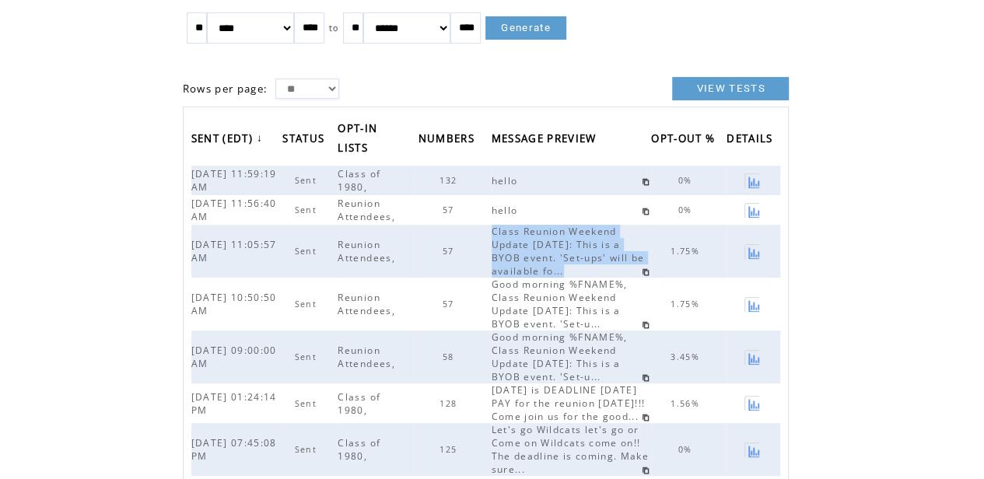
drag, startPoint x: 493, startPoint y: 228, endPoint x: 586, endPoint y: 264, distance: 100.2
click at [586, 264] on tr "08/27/2025 11:05:57 AM Sent Reunion Attendees, 57 Class Reunion Weekend Update …" at bounding box center [485, 251] width 589 height 53
copy tr "Class Reunion Weekend Update Friday: This is a BYOB event. 'Set-ups' will be av…"
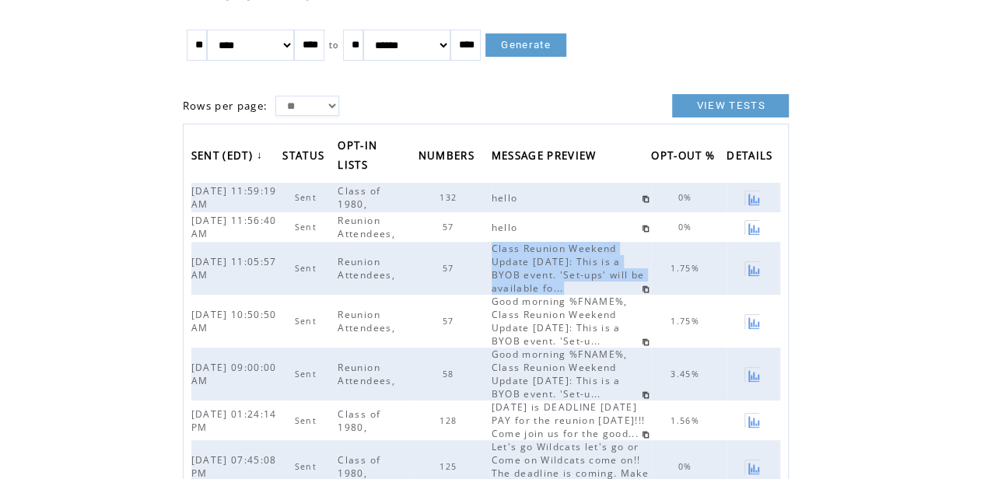
scroll to position [0, 0]
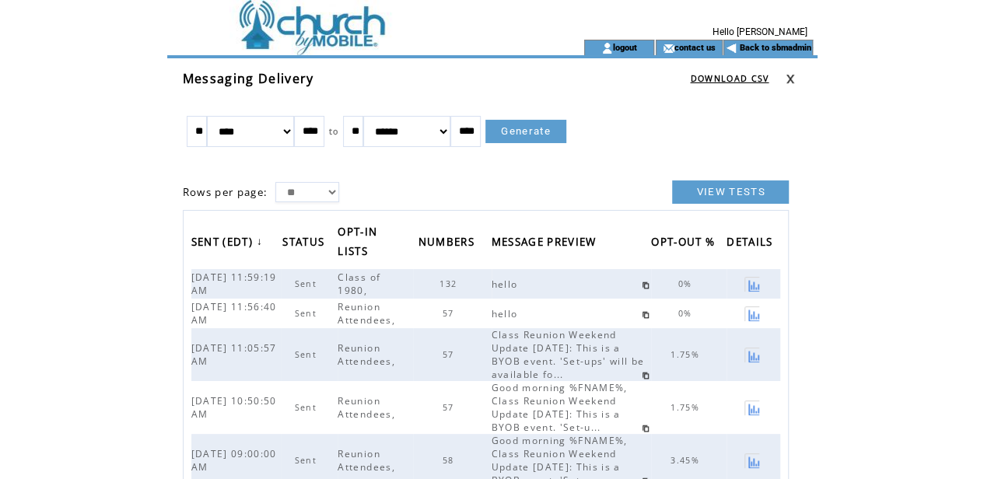
click at [339, 21] on td at bounding box center [354, 20] width 374 height 40
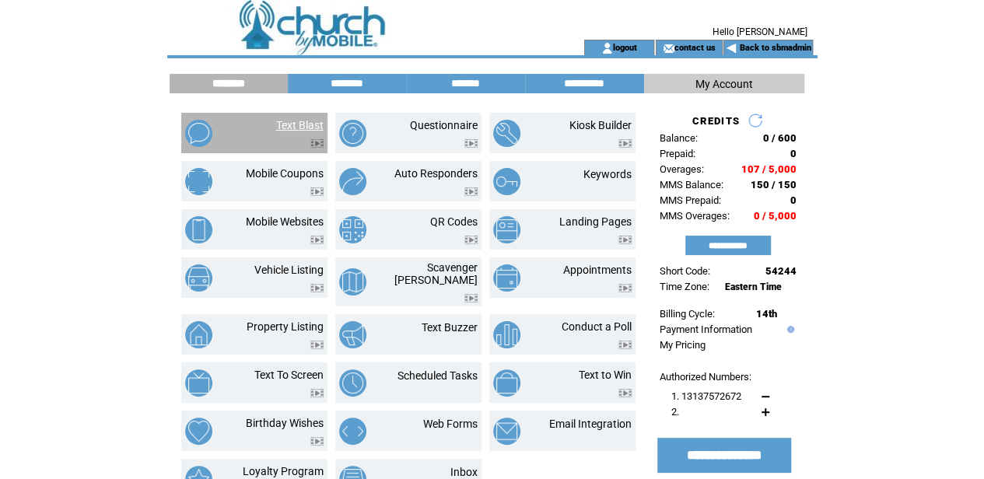
click at [296, 121] on link "Text Blast" at bounding box center [299, 125] width 47 height 12
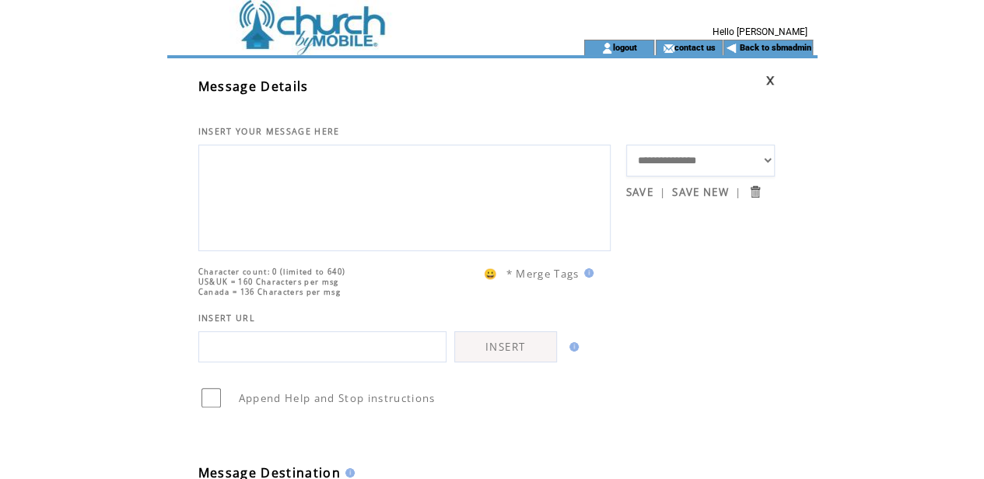
click at [239, 165] on textarea at bounding box center [404, 195] width 395 height 93
paste textarea "**********"
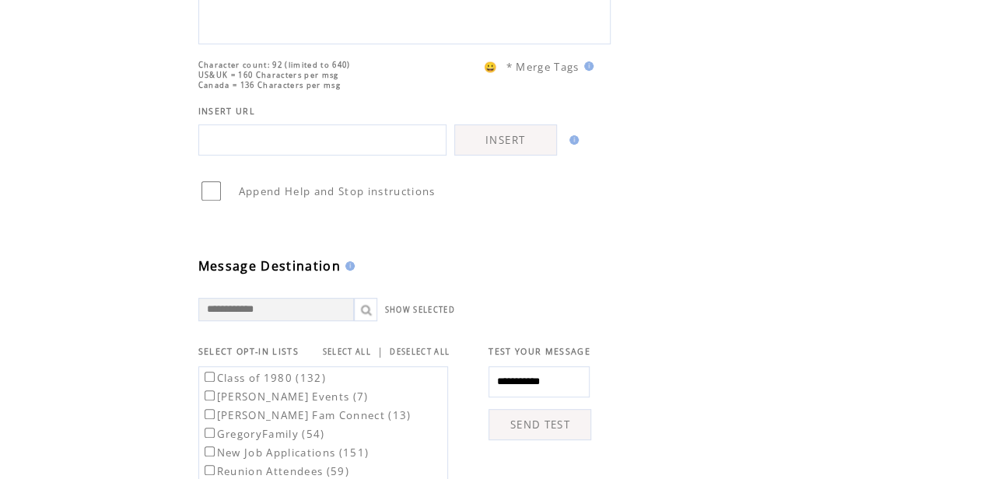
scroll to position [259, 0]
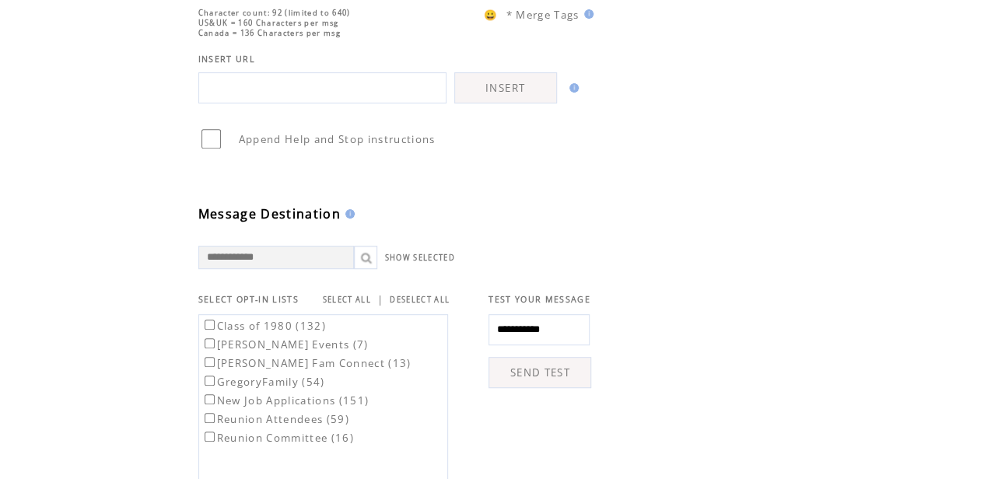
type textarea "**********"
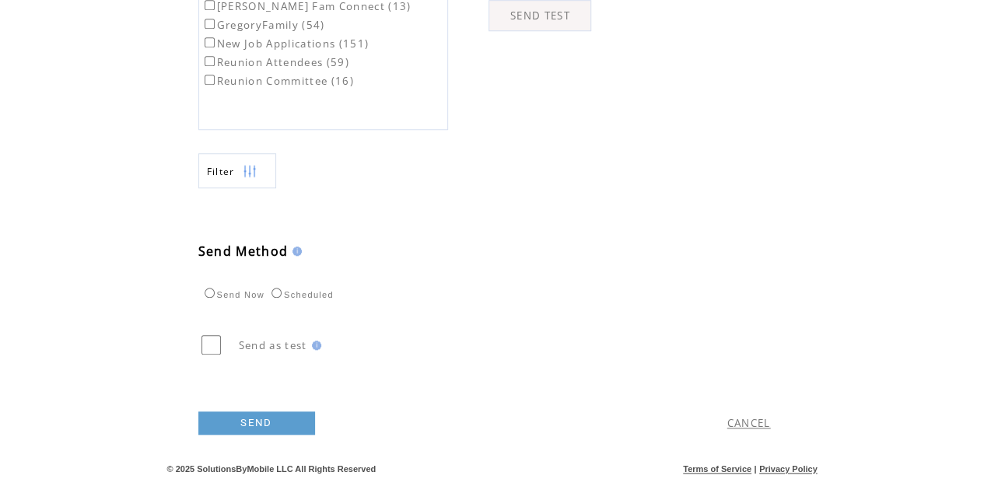
scroll to position [622, 0]
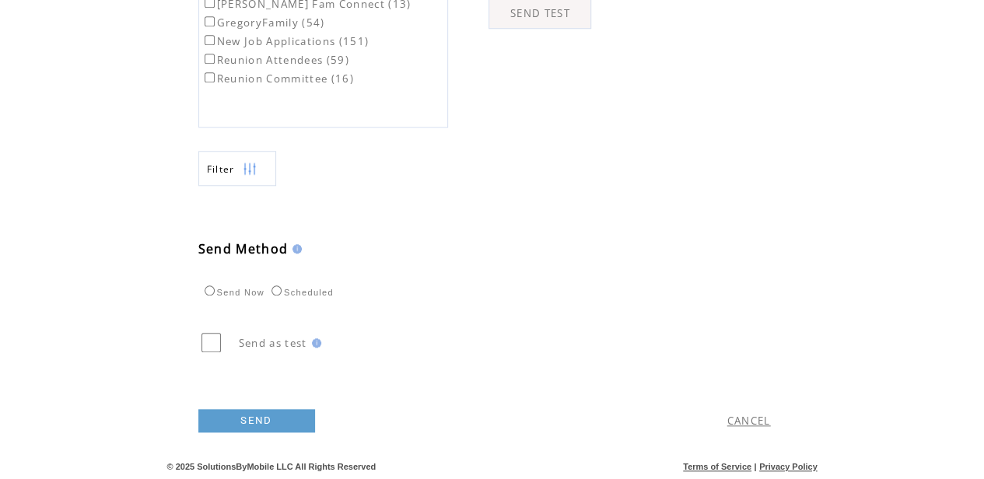
click at [244, 432] on link "SEND" at bounding box center [256, 420] width 117 height 23
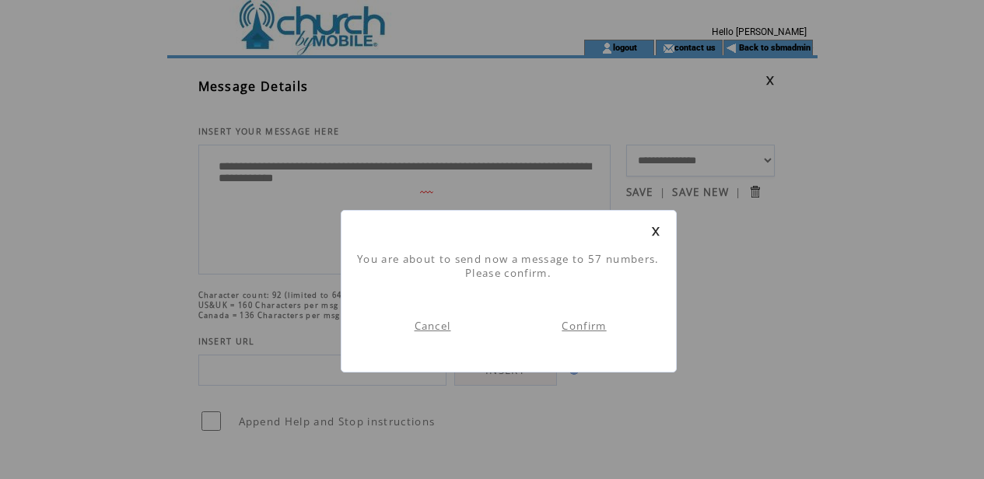
scroll to position [1, 0]
click at [582, 324] on link "Confirm" at bounding box center [583, 326] width 44 height 14
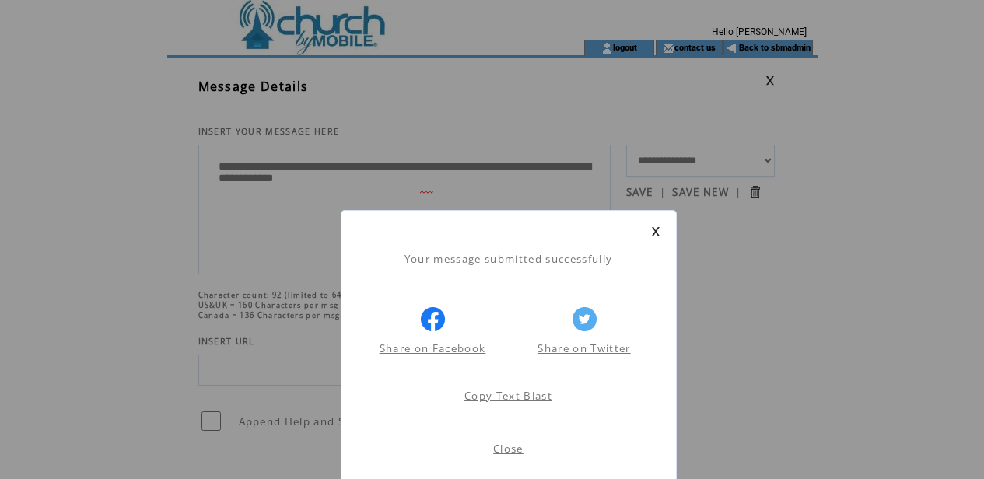
scroll to position [1, 0]
click at [654, 230] on link at bounding box center [655, 231] width 9 height 10
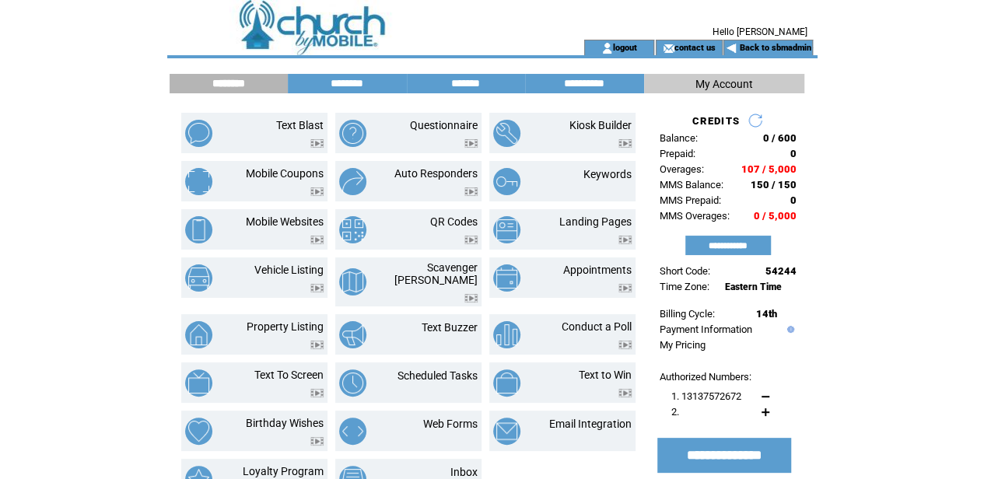
click at [320, 27] on td at bounding box center [354, 20] width 374 height 40
click at [623, 44] on link "logout" at bounding box center [625, 47] width 24 height 10
